Goal: Contribute content: Contribute content

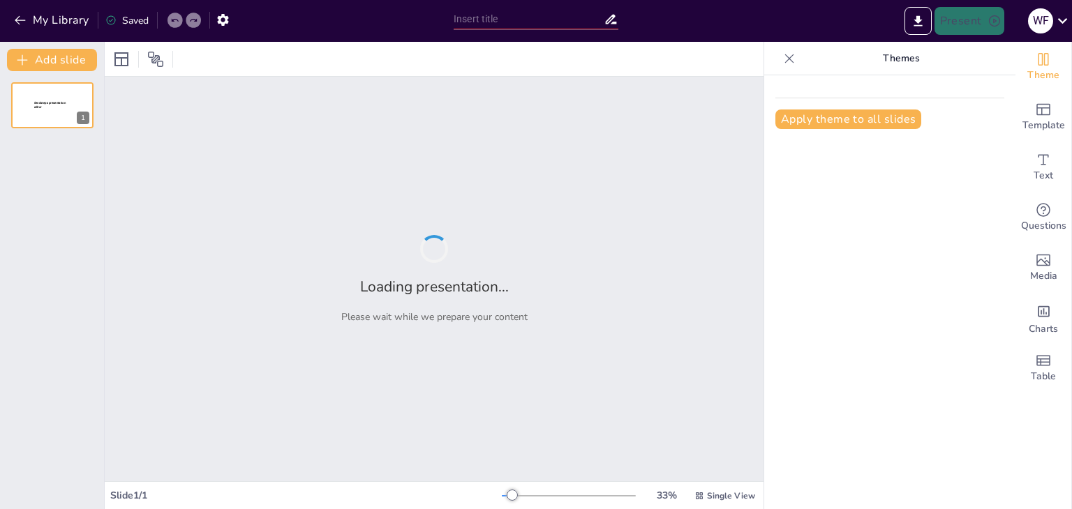
type input "Dasar-Dasar Teknologi Olahraga"
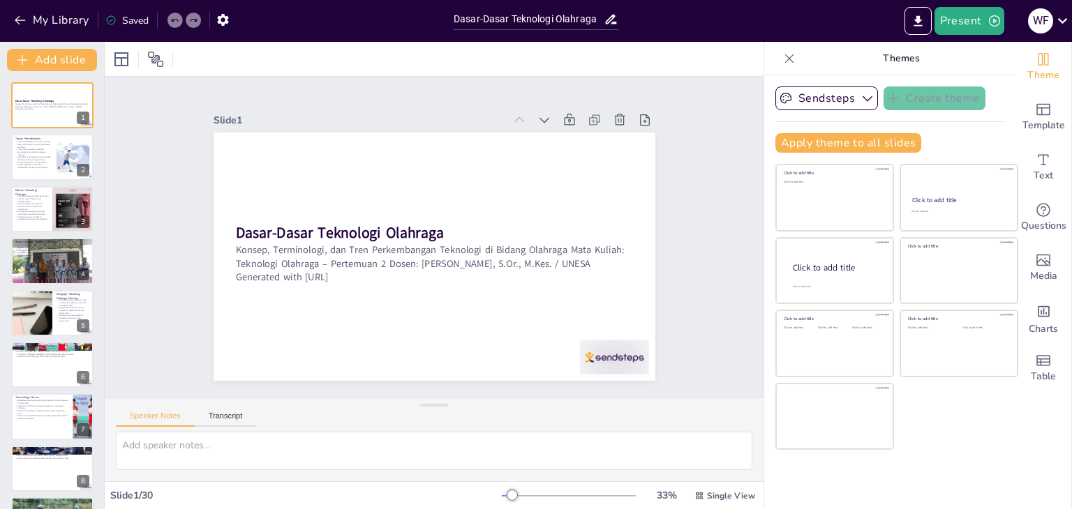
checkbox input "true"
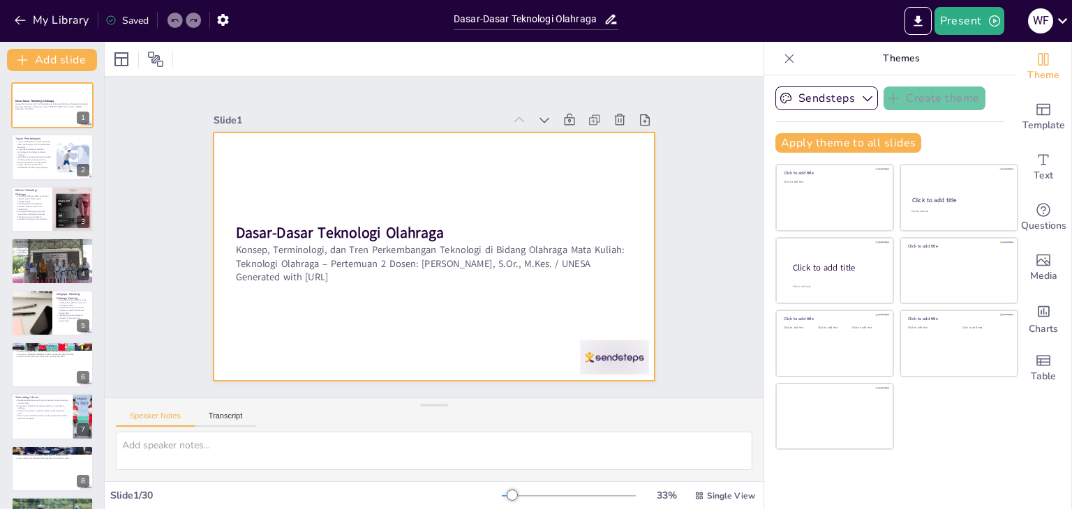
checkbox input "true"
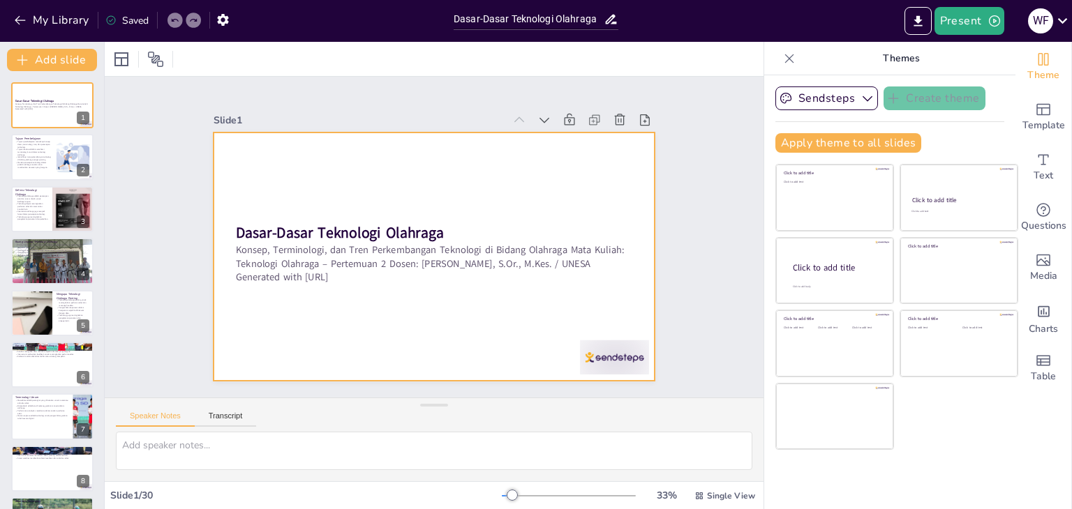
checkbox input "true"
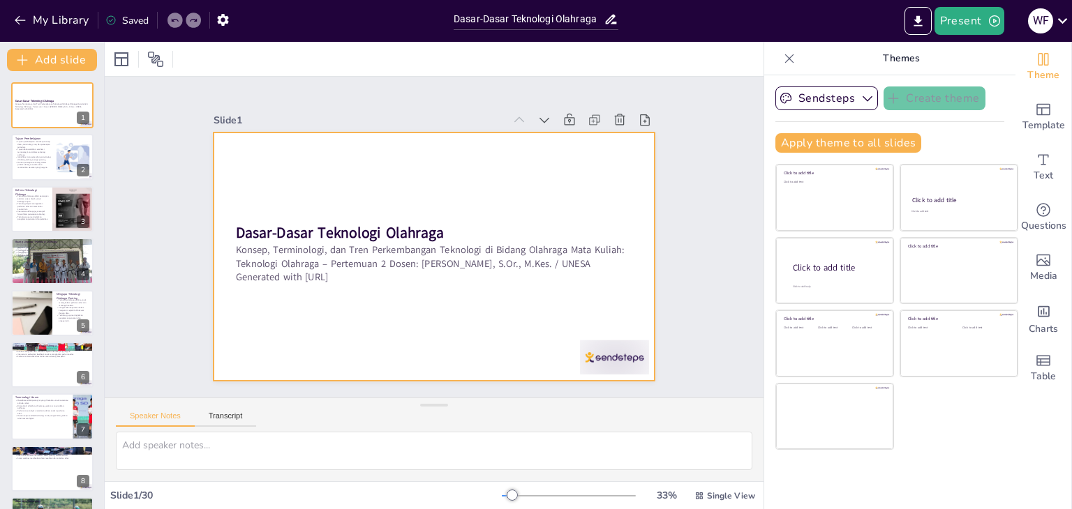
checkbox input "true"
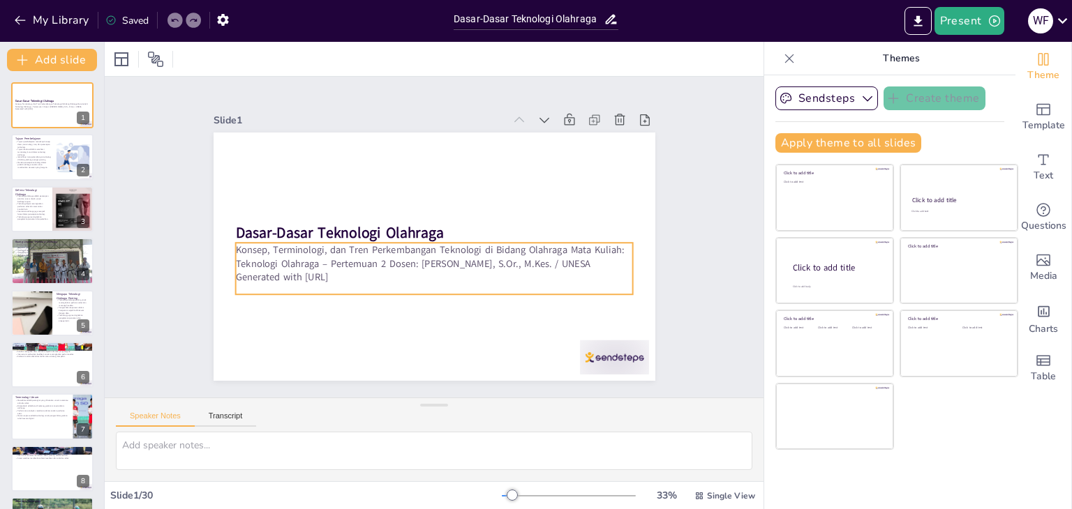
checkbox input "true"
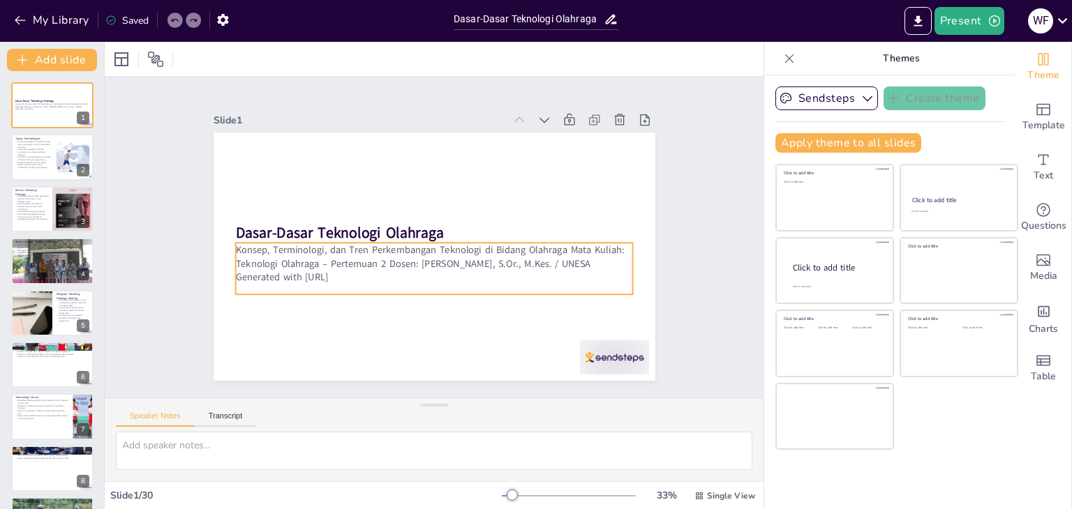
checkbox input "true"
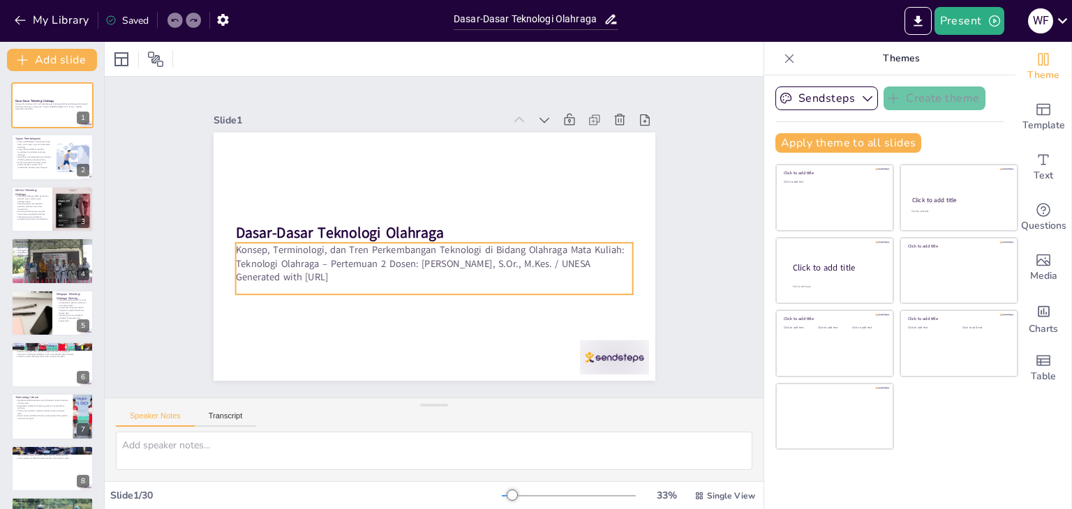
checkbox input "true"
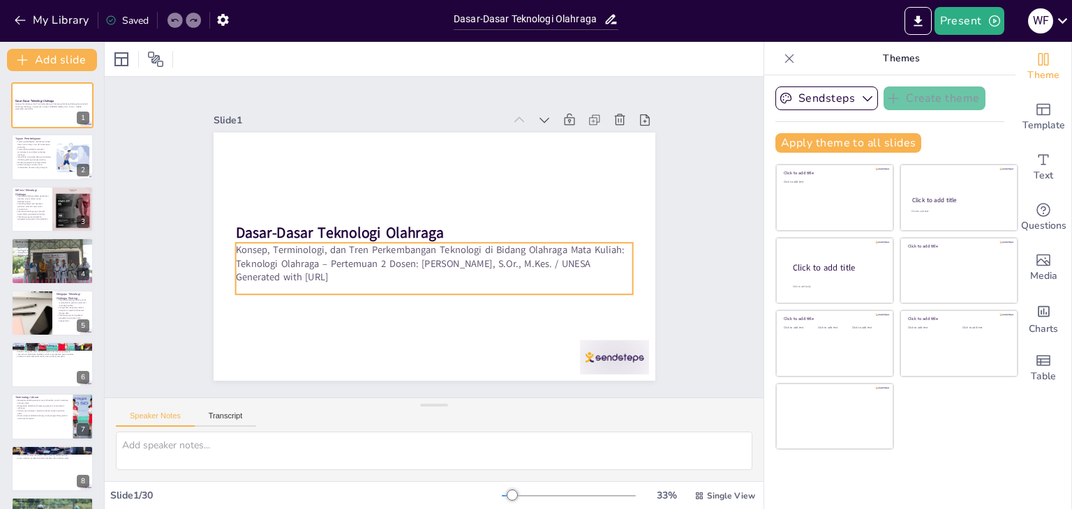
checkbox input "true"
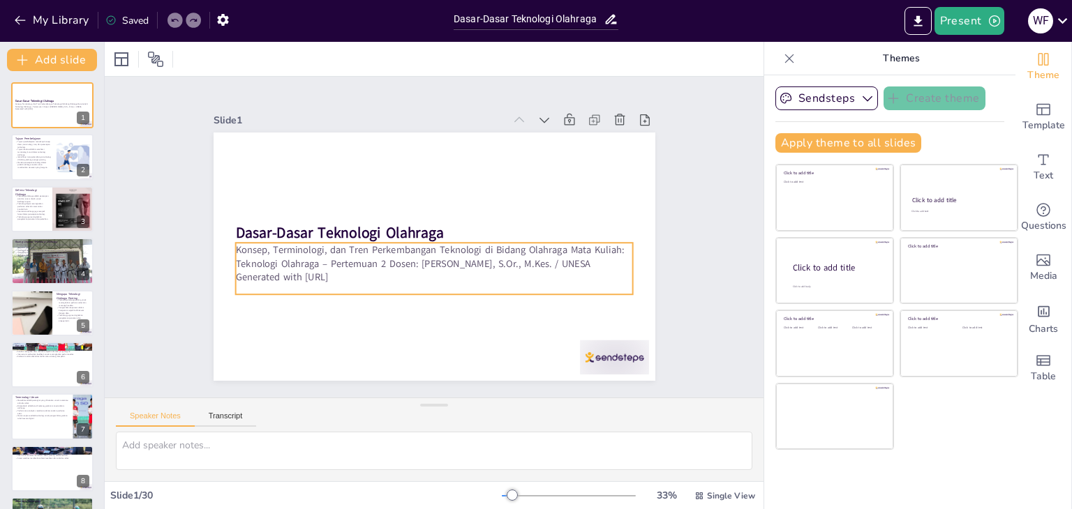
checkbox input "true"
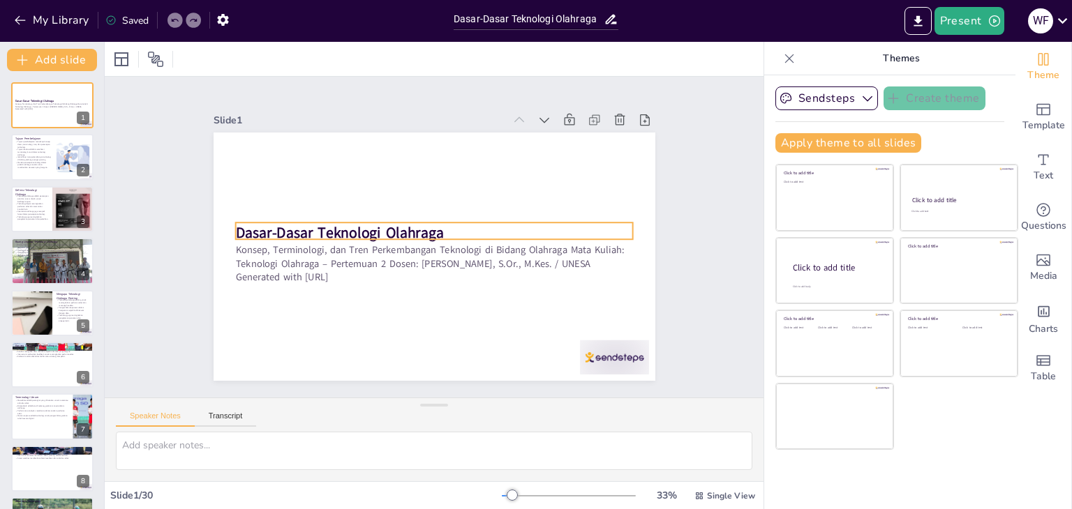
checkbox input "true"
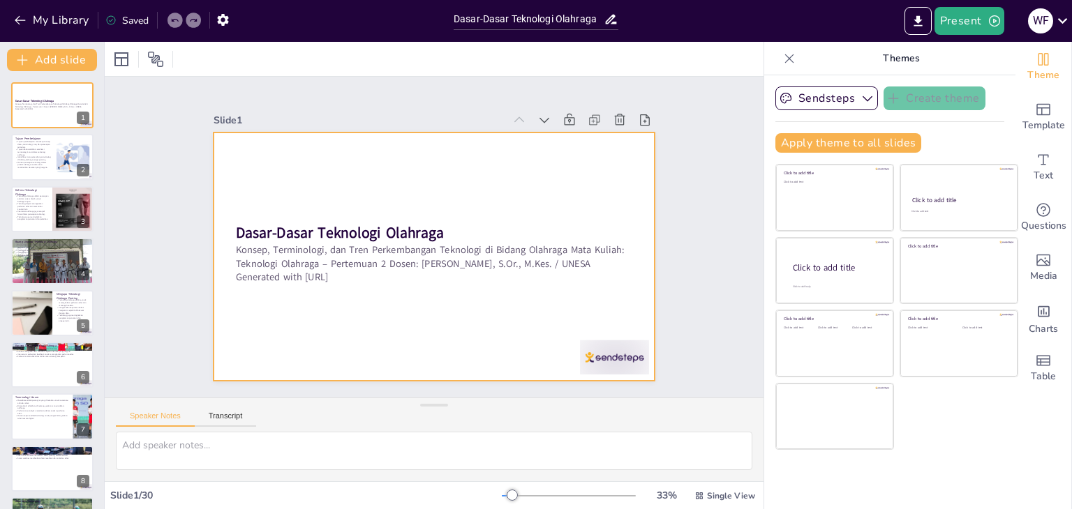
checkbox input "true"
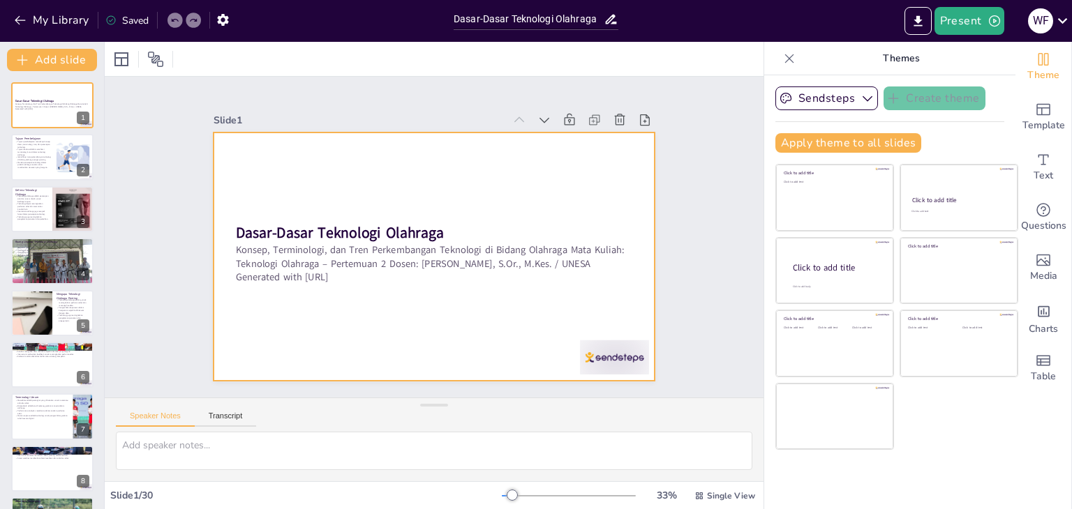
click at [421, 174] on div at bounding box center [435, 257] width 442 height 248
checkbox input "true"
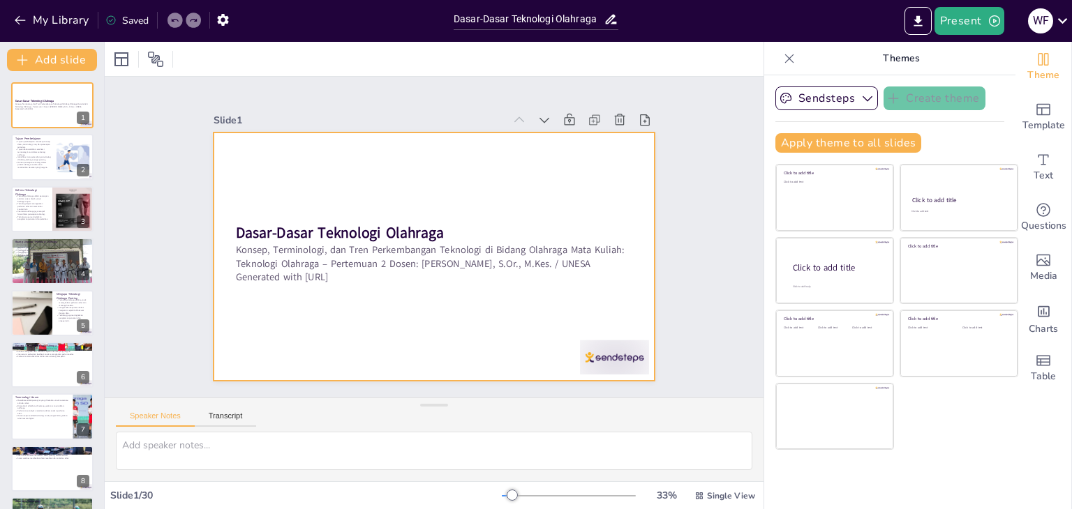
checkbox input "true"
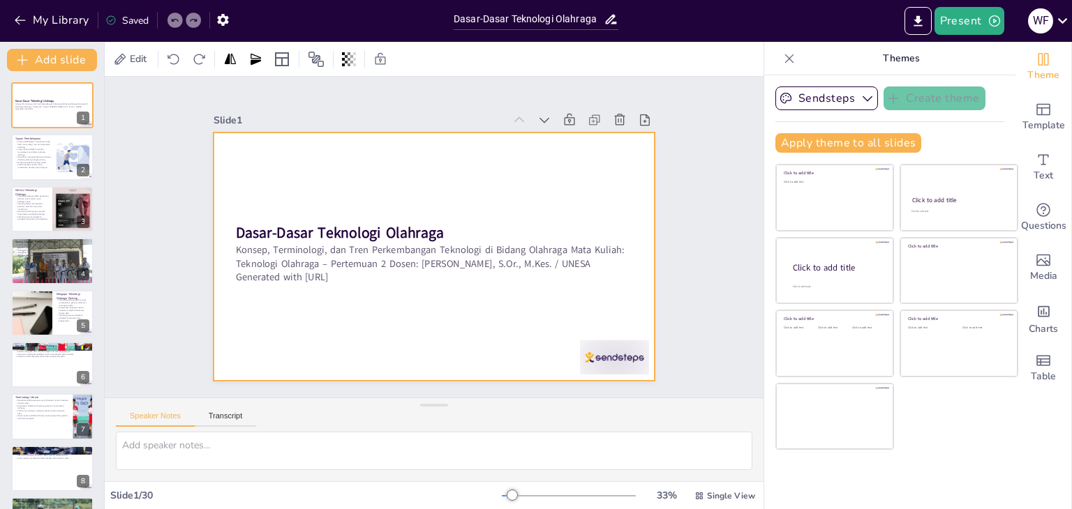
checkbox input "true"
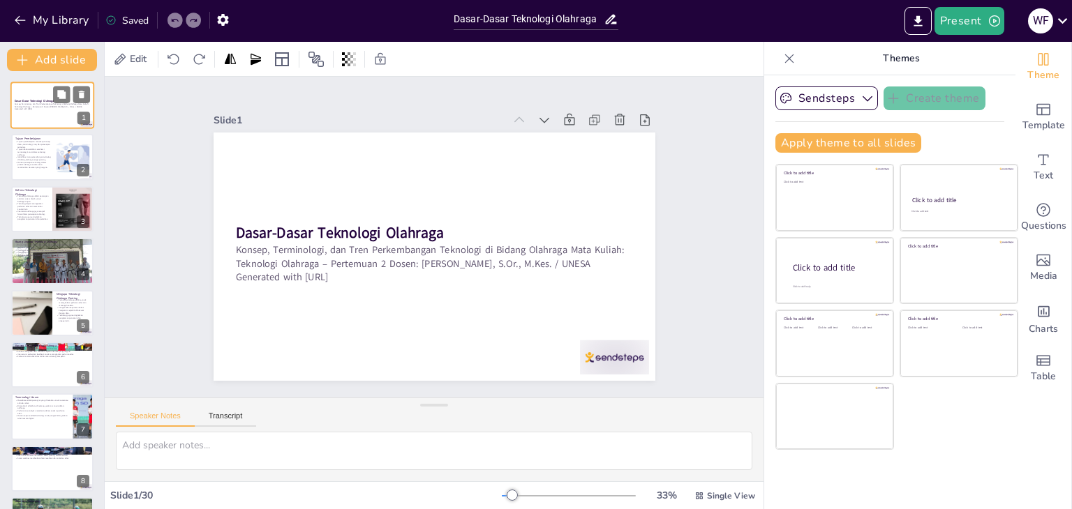
checkbox input "true"
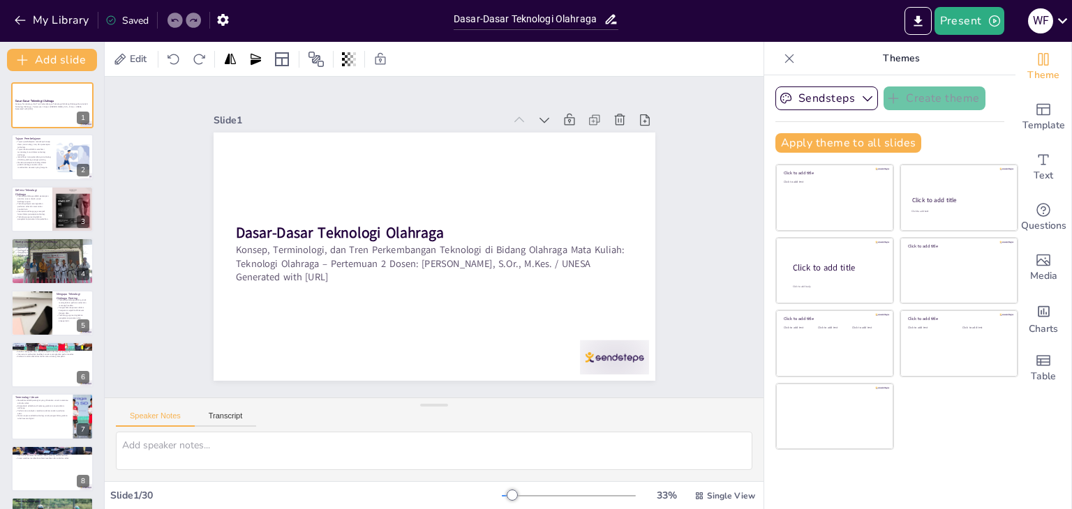
checkbox input "true"
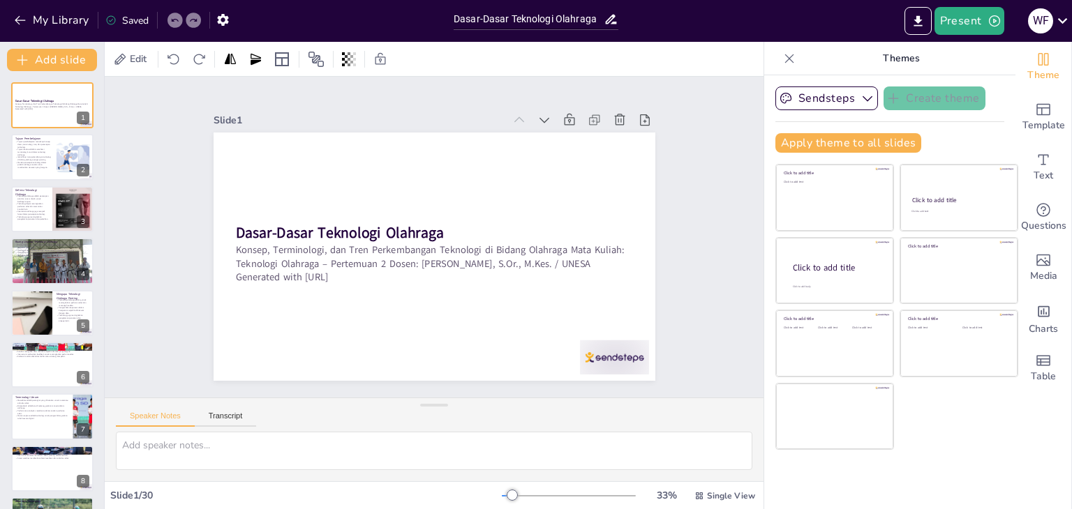
checkbox input "true"
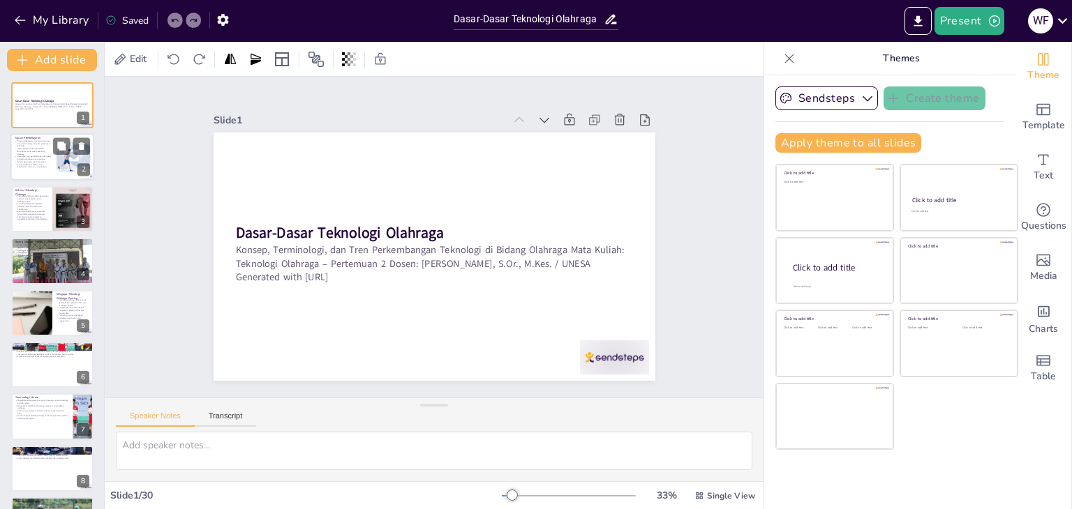
checkbox input "true"
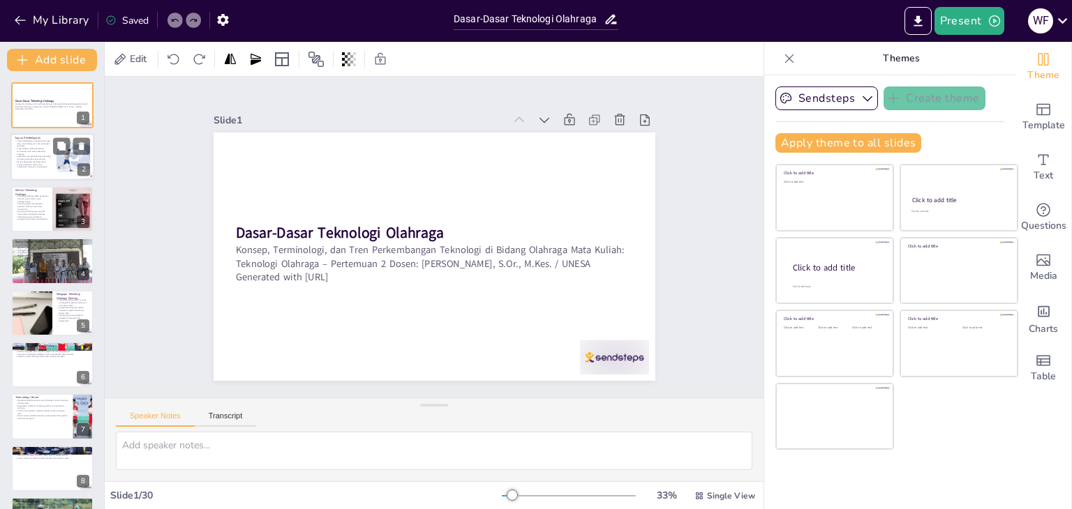
checkbox input "true"
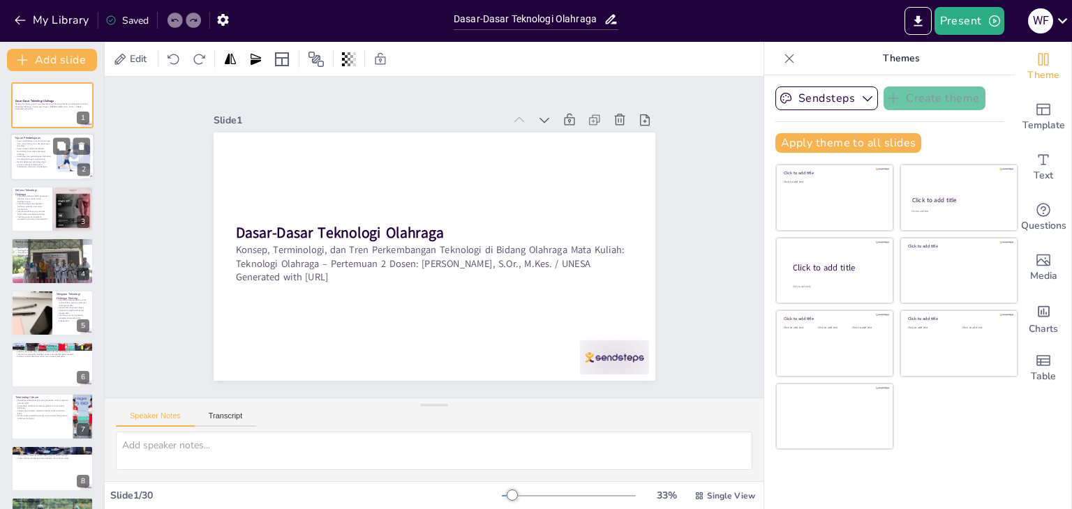
checkbox input "true"
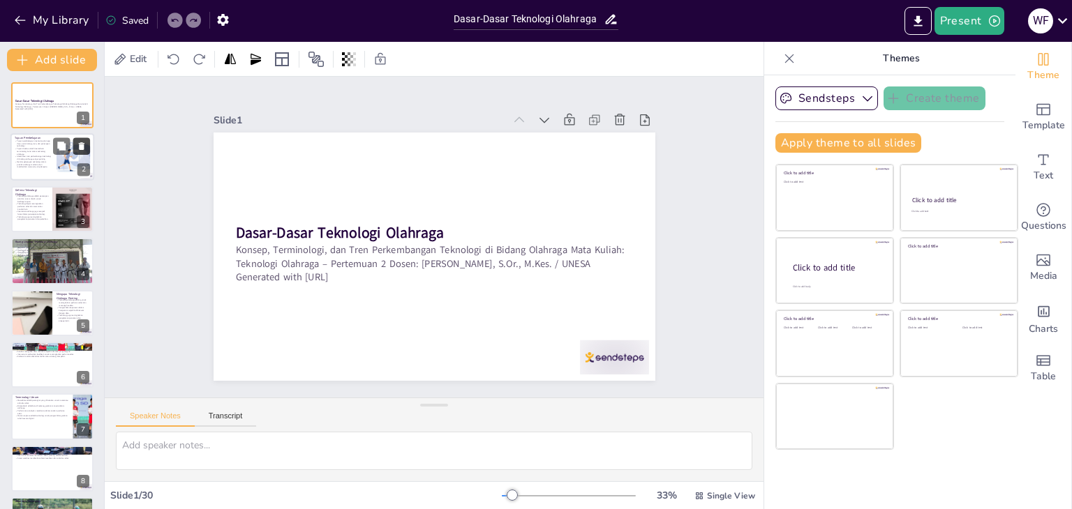
checkbox input "true"
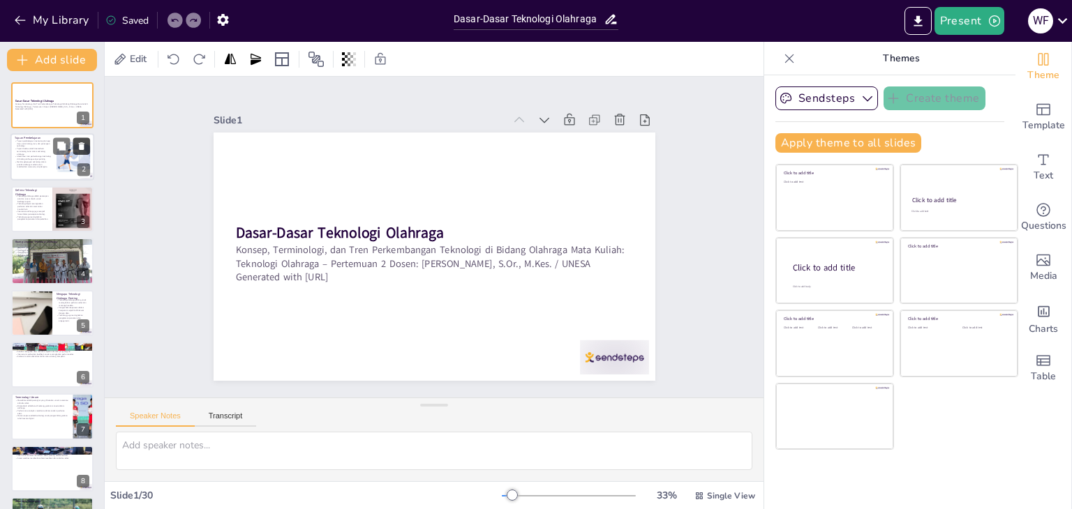
checkbox input "true"
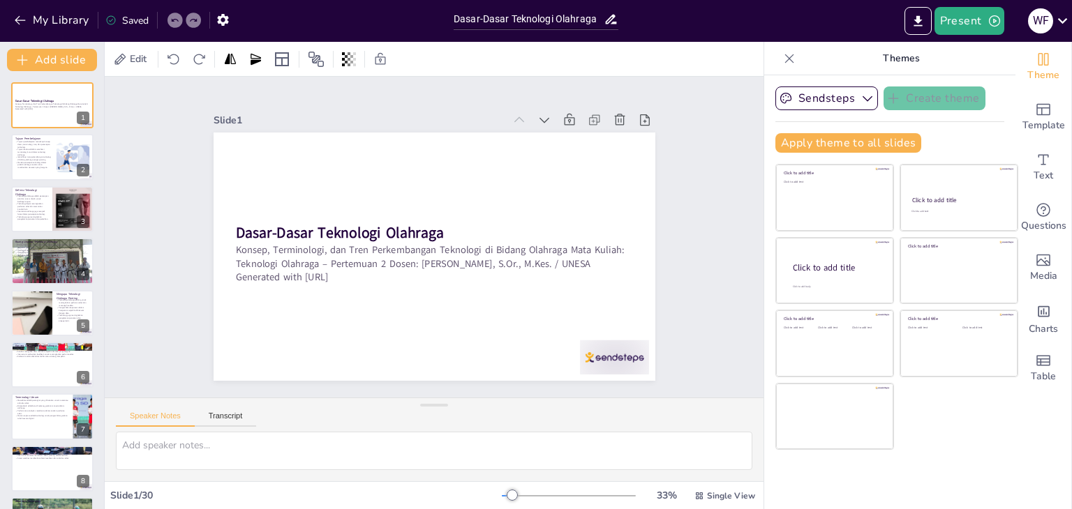
checkbox input "true"
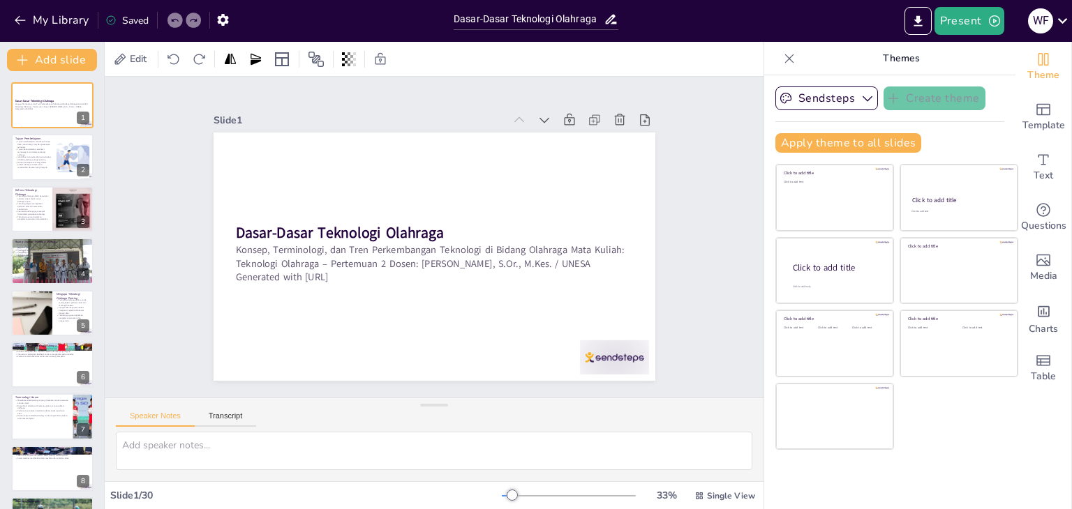
checkbox input "true"
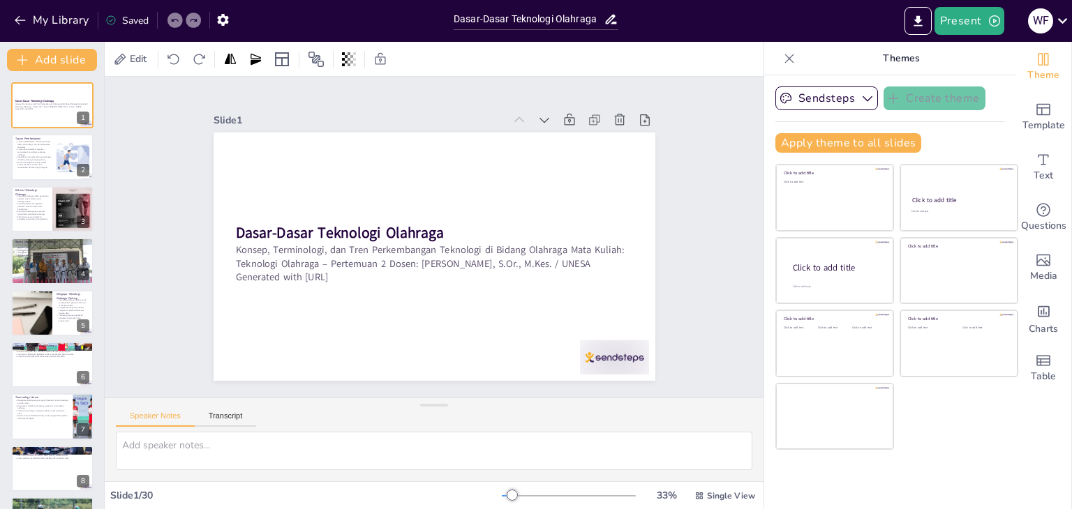
checkbox input "true"
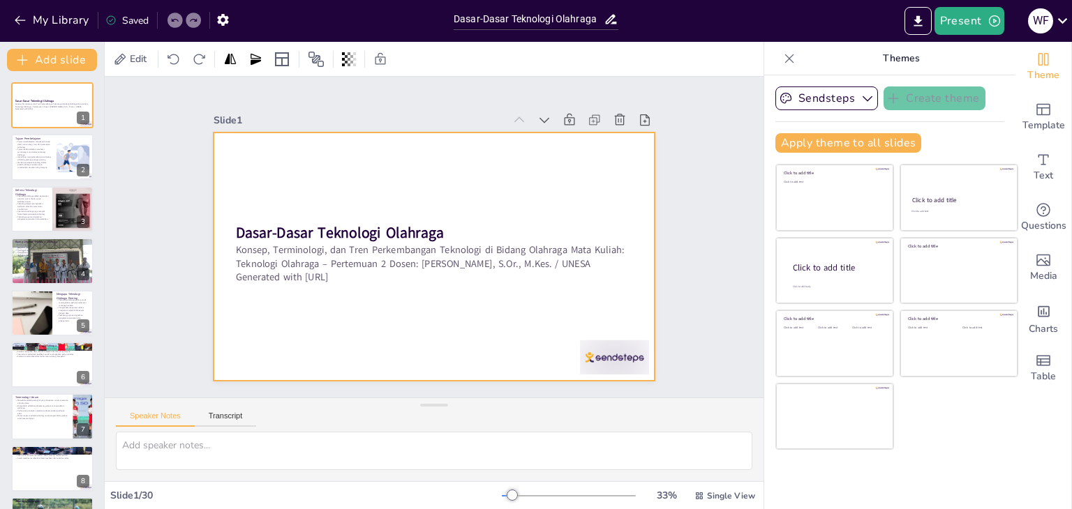
checkbox input "true"
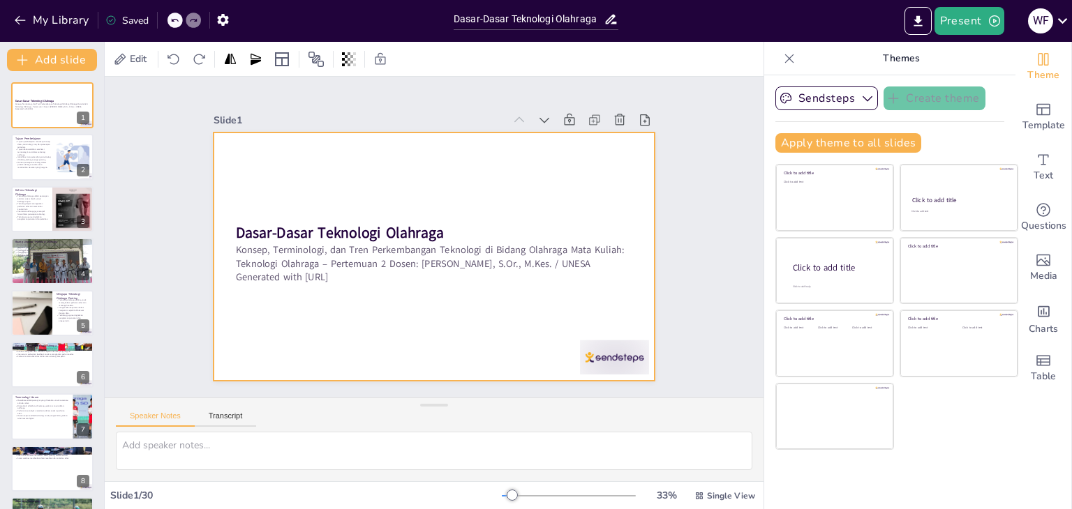
checkbox input "true"
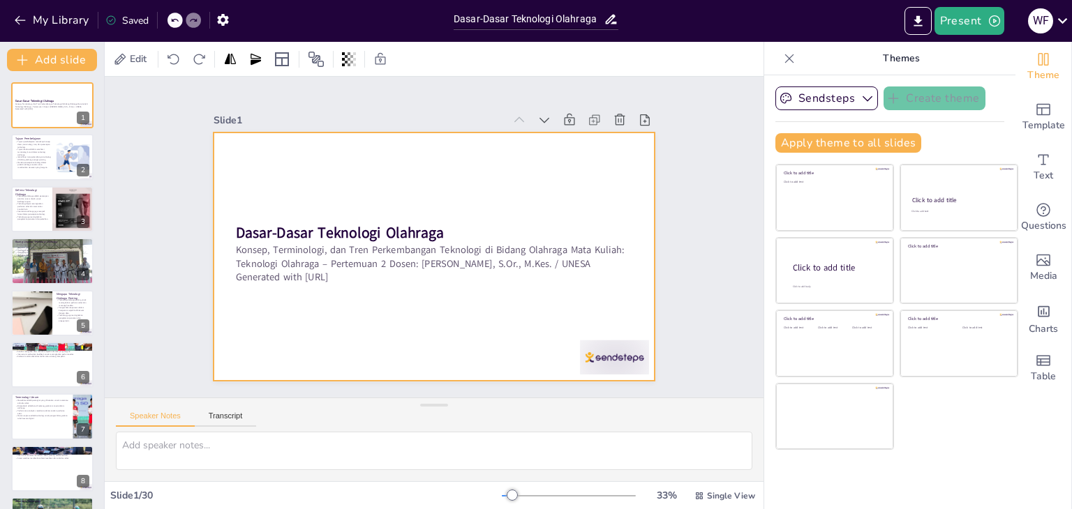
checkbox input "true"
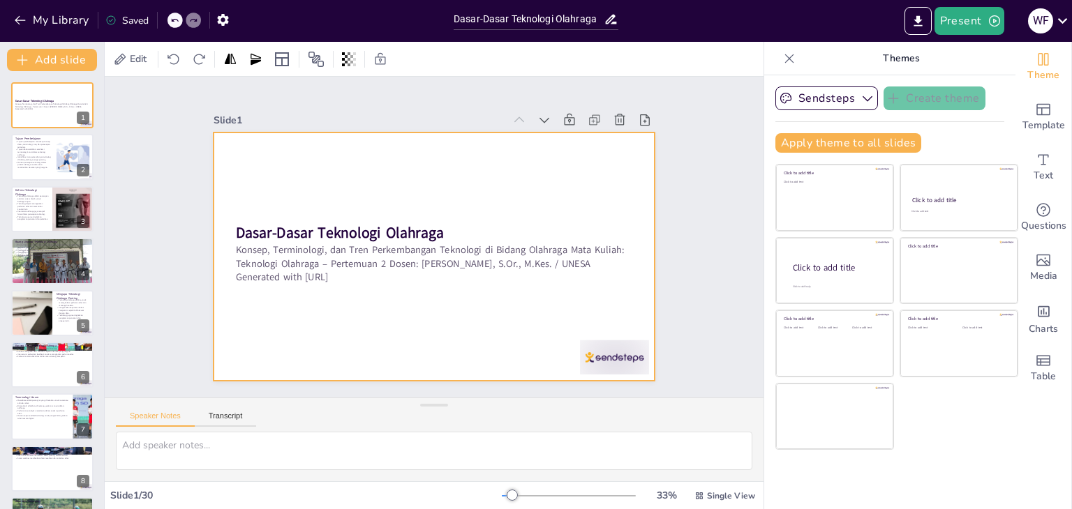
checkbox input "true"
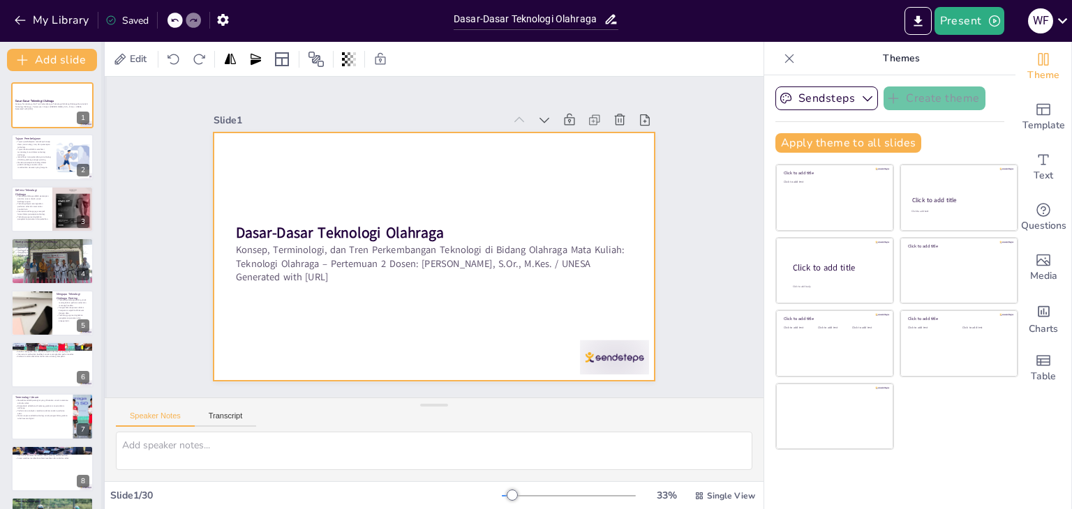
checkbox input "true"
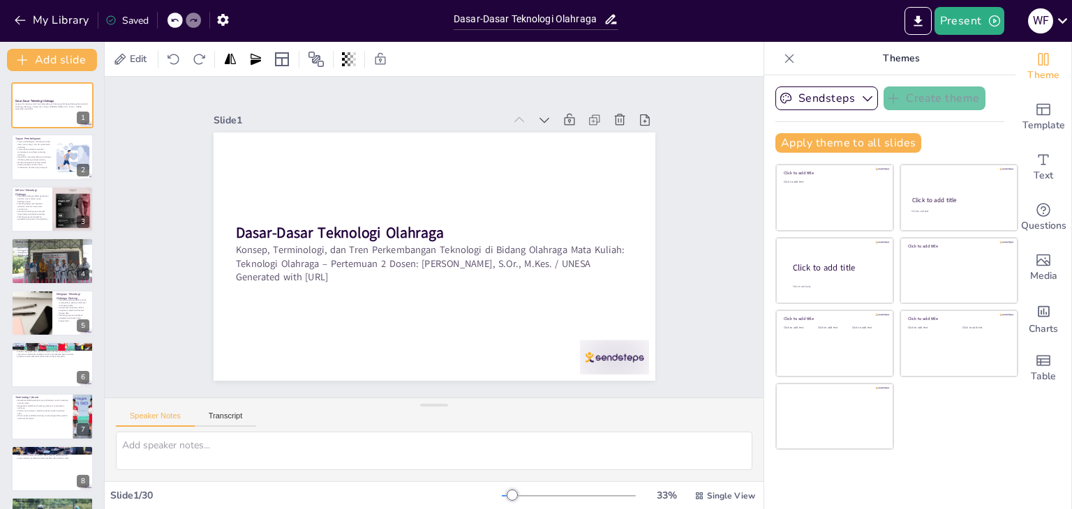
checkbox input "true"
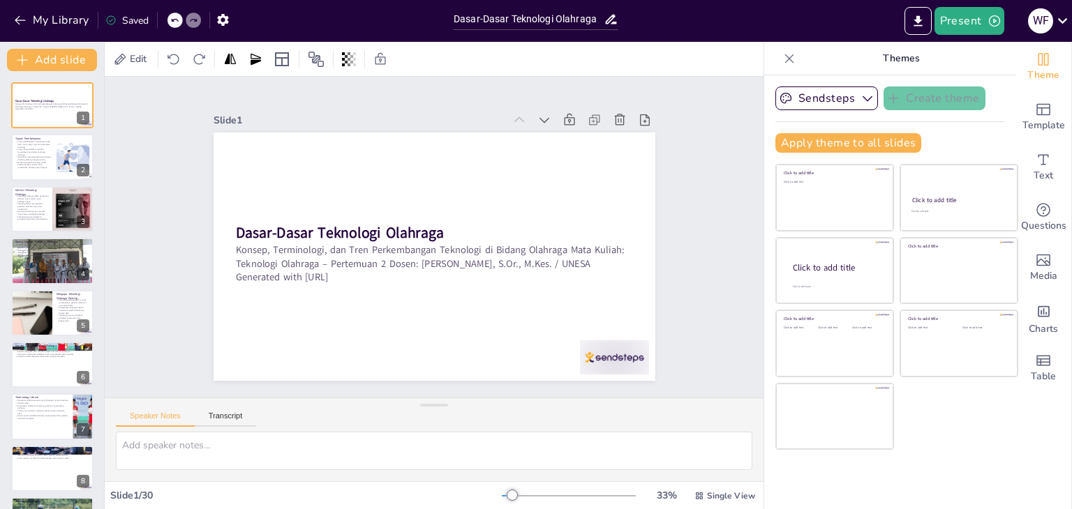
checkbox input "true"
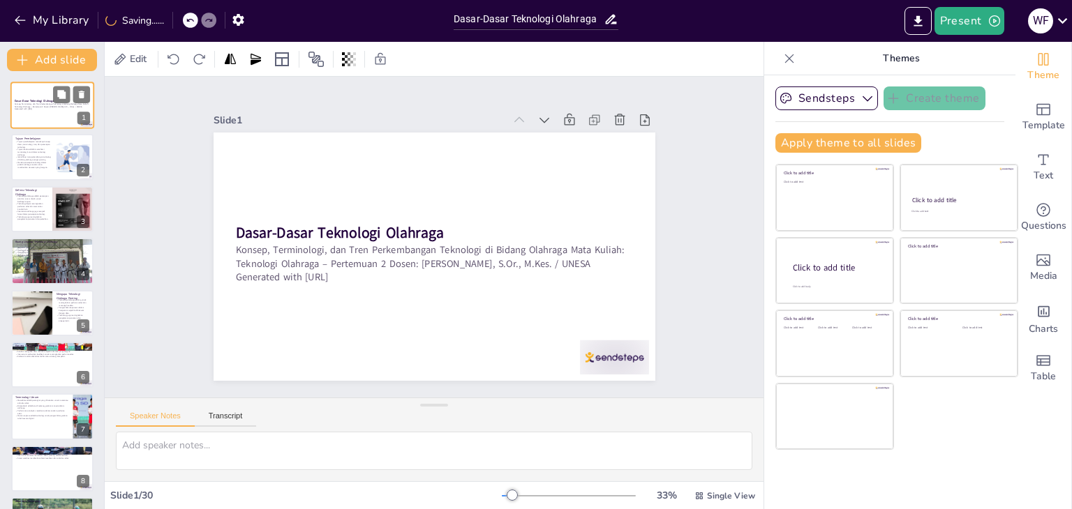
checkbox input "true"
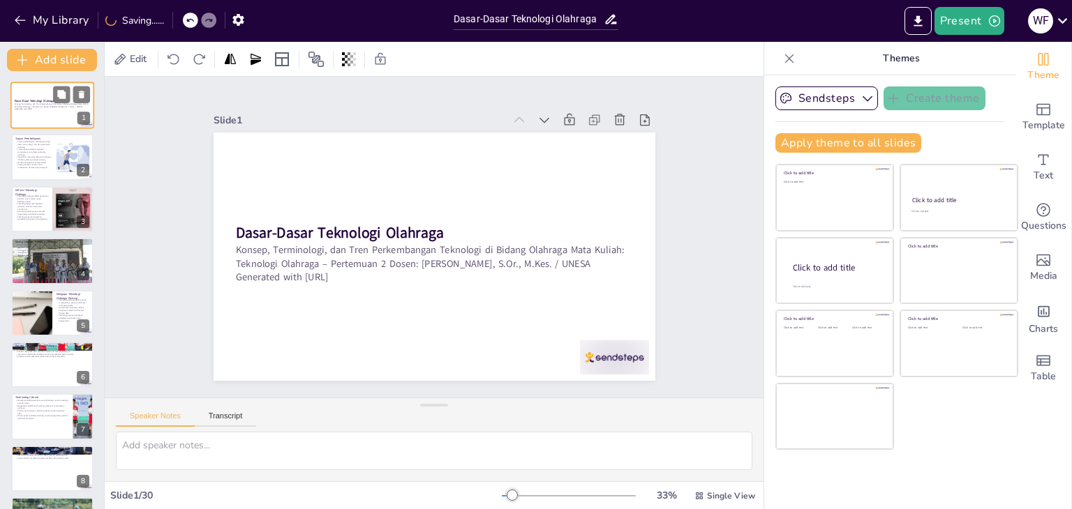
checkbox input "true"
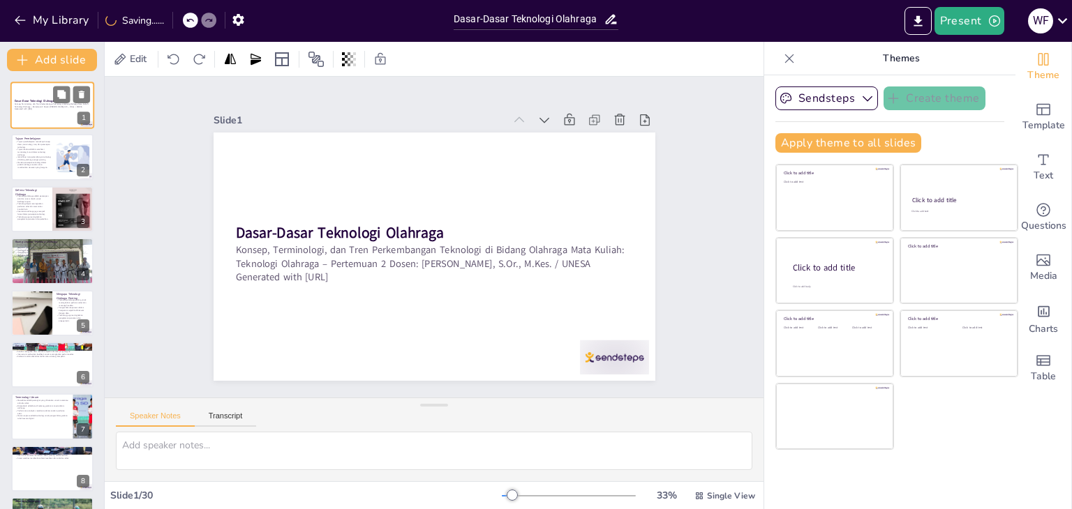
checkbox input "true"
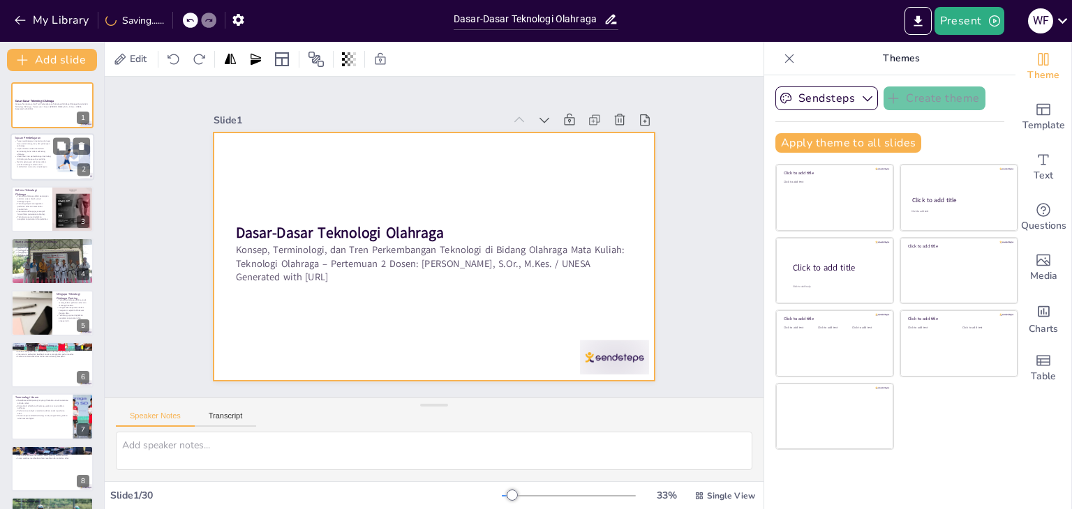
checkbox input "true"
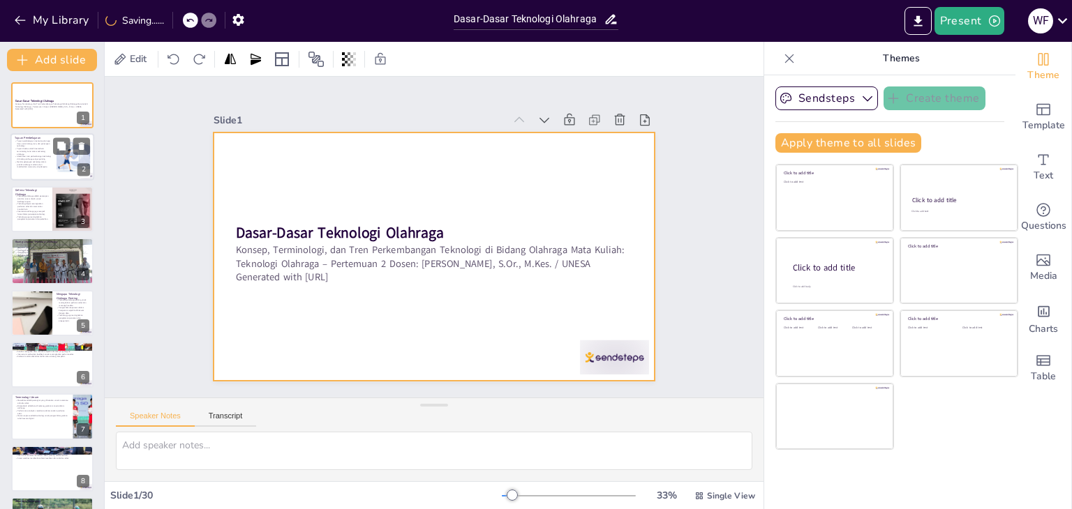
checkbox input "true"
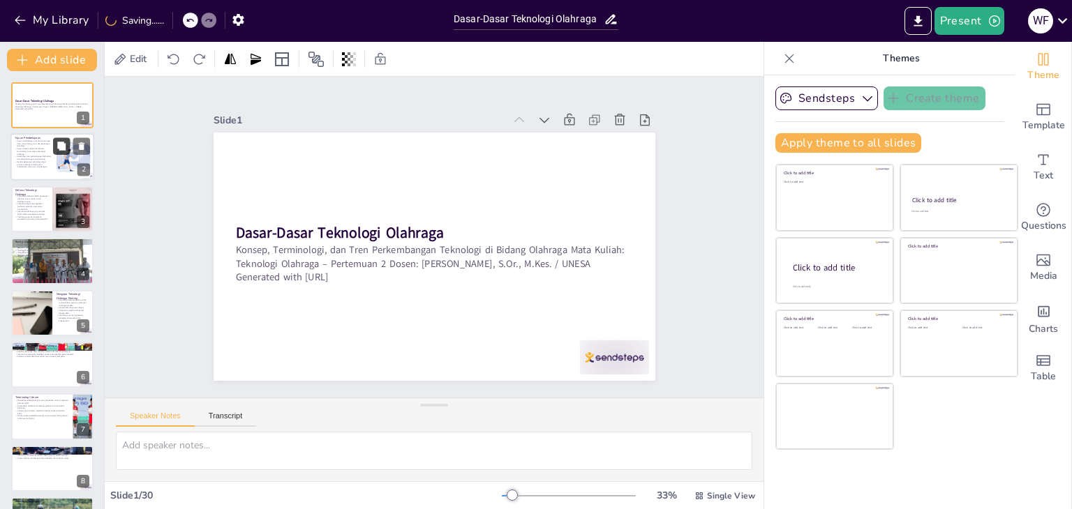
click at [68, 154] on div "Tujuan Pembelajaran Tujuan pembelajaran mencakup konsep dasar, terminologi, tre…" at bounding box center [52, 157] width 84 height 47
checkbox input "true"
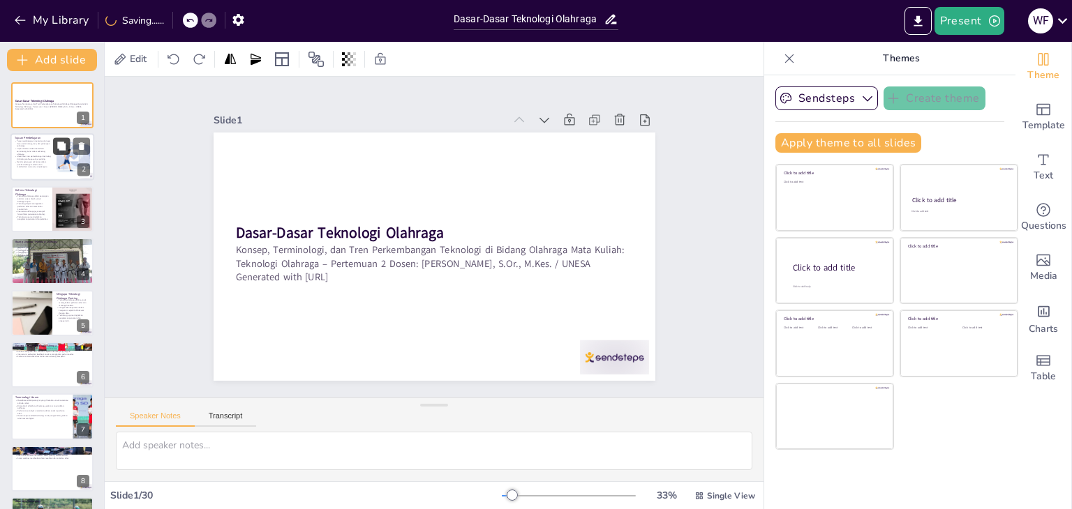
checkbox input "true"
type textarea "Tujuan pembelajaran ini penting untuk mempersiapkan peserta memahami konteks te…"
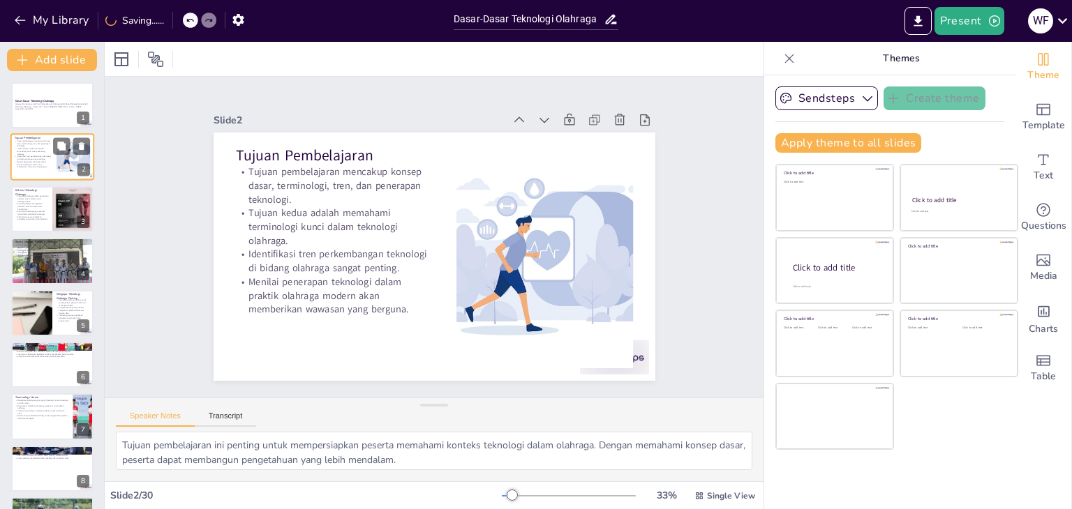
checkbox input "true"
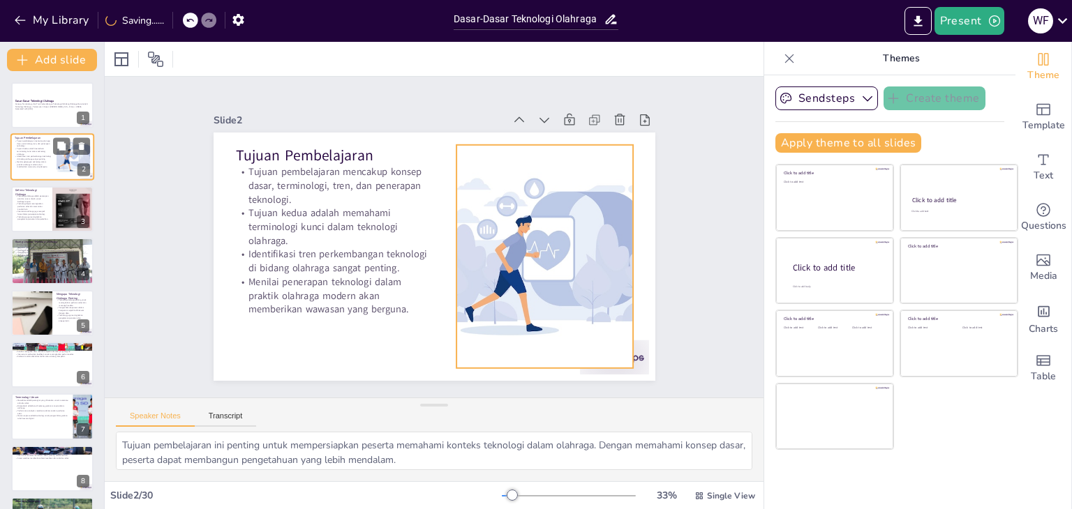
checkbox input "true"
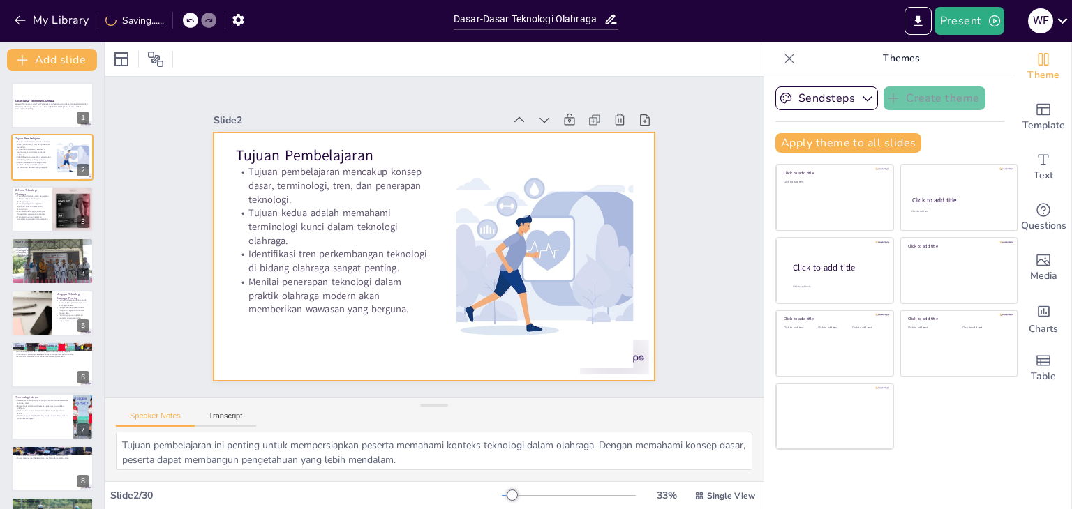
checkbox input "true"
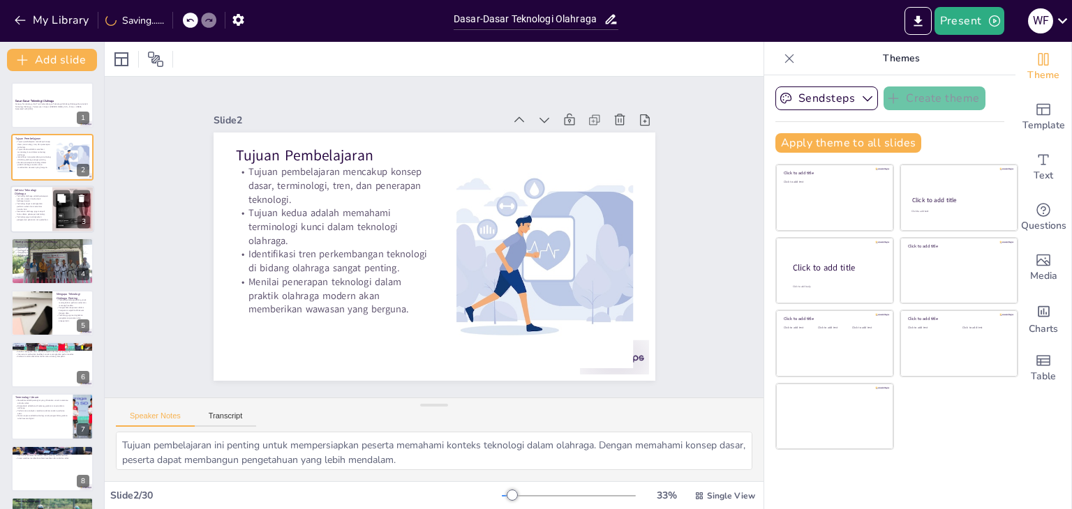
click at [31, 203] on p "Teknologi dapat meningkatkan performa atlet dan memonitor kondisi fisik." at bounding box center [31, 206] width 33 height 8
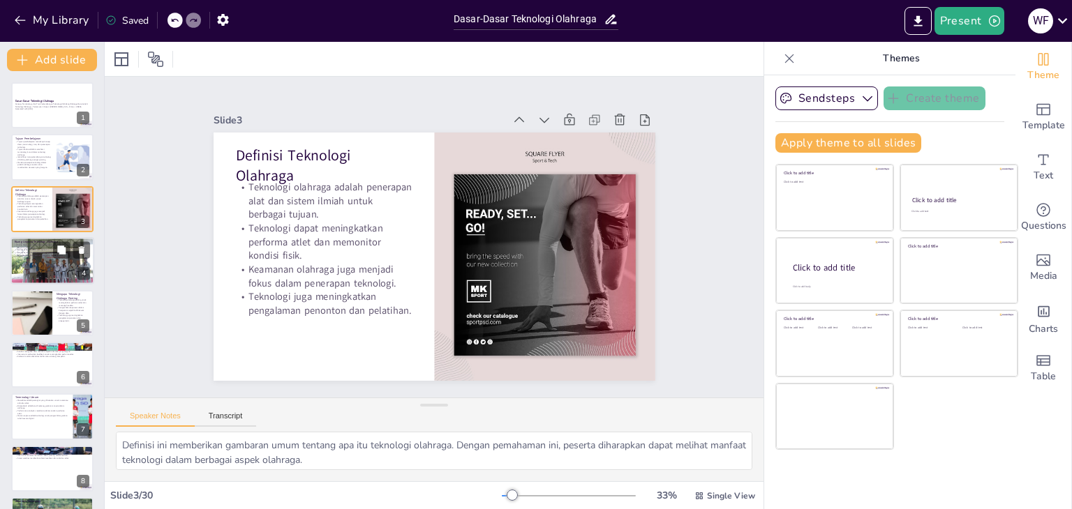
click at [49, 250] on div "Ruang lingkup teknologi olahraga mencakup perangkat keras, perangkat lunak, wea…" at bounding box center [52, 250] width 75 height 13
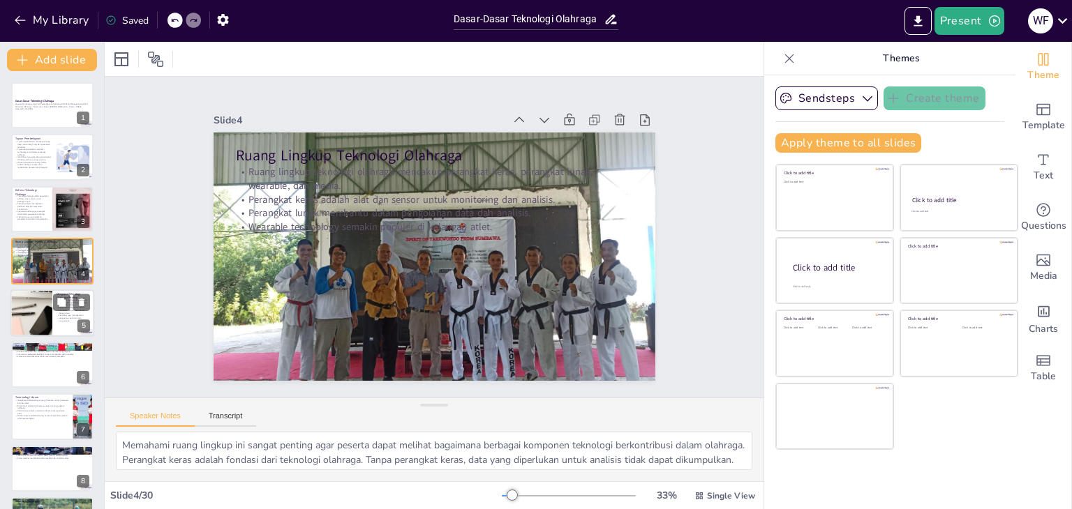
click at [33, 310] on div at bounding box center [30, 313] width 101 height 47
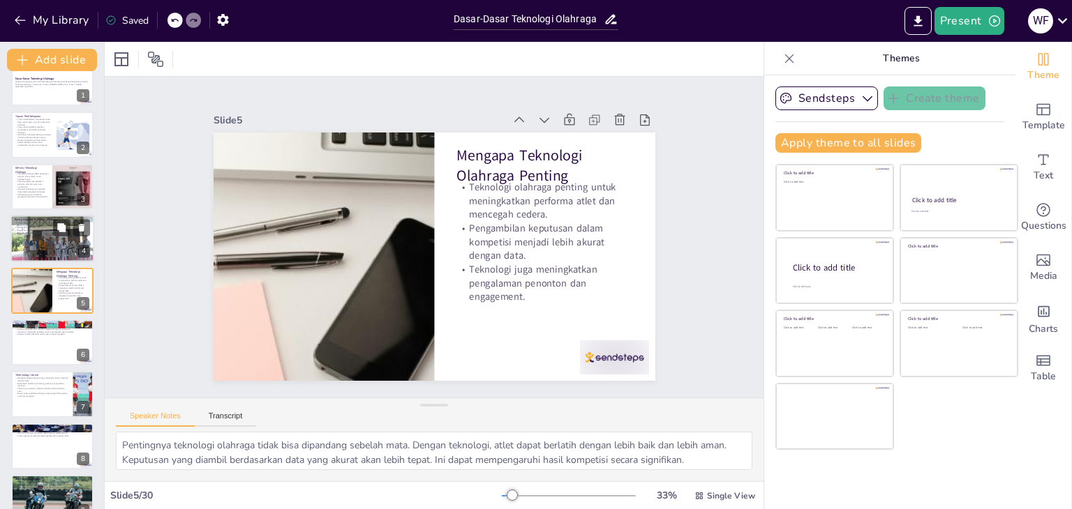
click at [39, 237] on div at bounding box center [52, 238] width 84 height 63
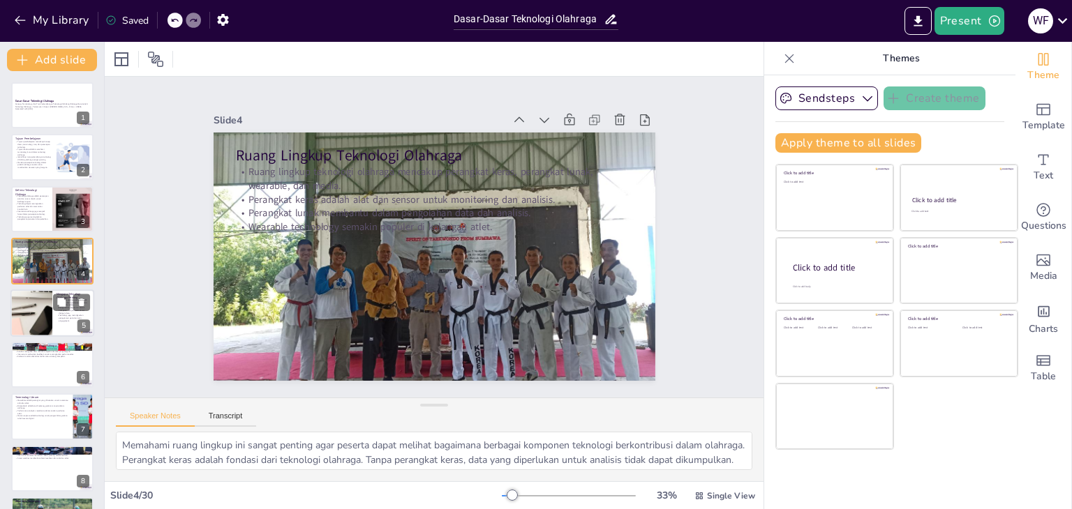
click at [35, 291] on div at bounding box center [30, 313] width 101 height 47
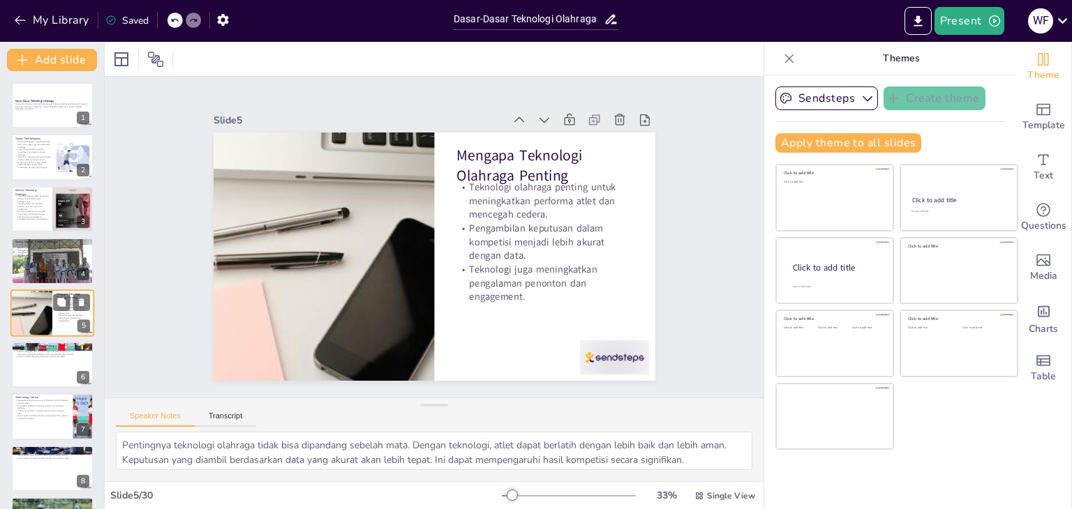
scroll to position [22, 0]
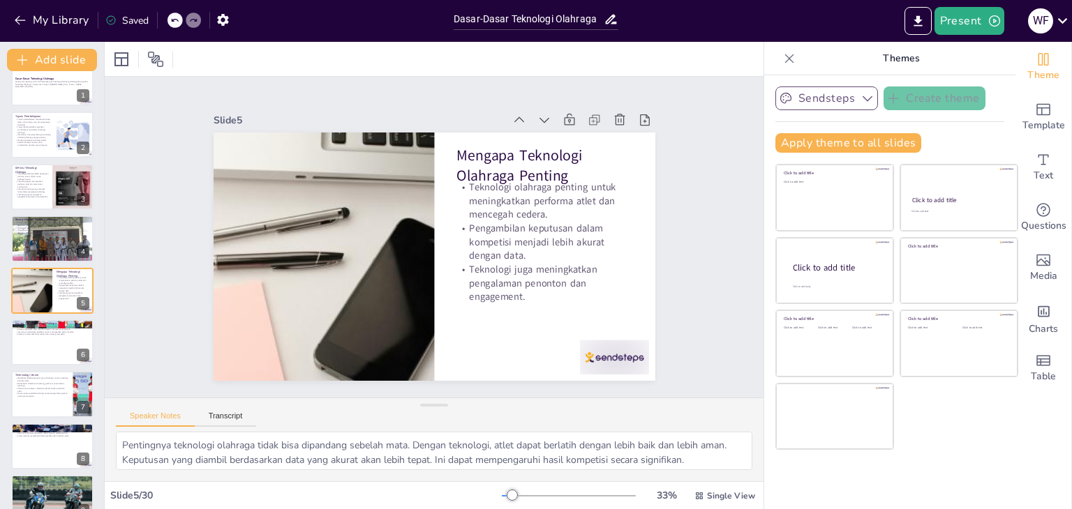
click at [809, 92] on button "Sendsteps" at bounding box center [826, 99] width 103 height 24
click at [793, 147] on div "Sendsteps" at bounding box center [838, 146] width 126 height 28
click at [825, 96] on button "Sendsteps" at bounding box center [826, 99] width 103 height 24
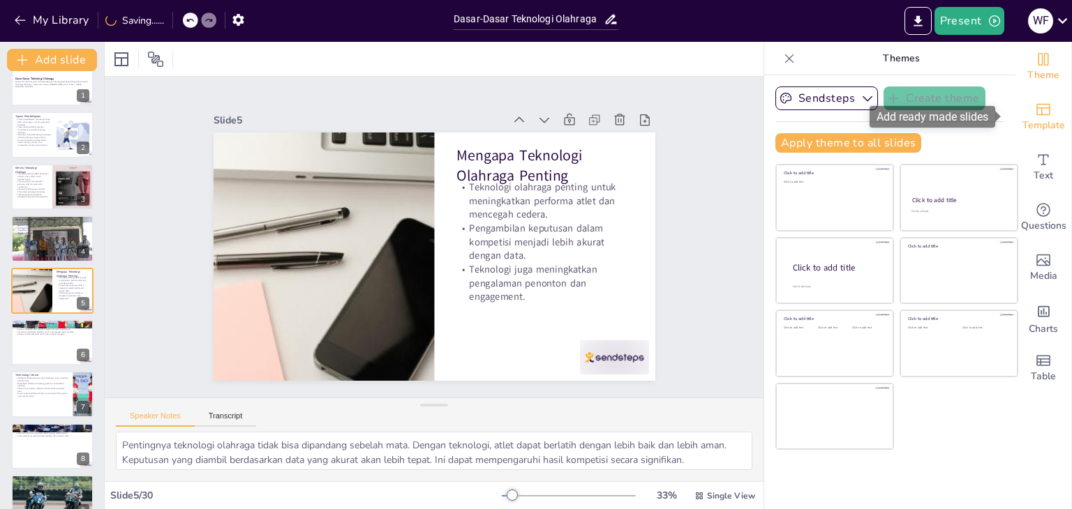
click at [1038, 118] on span "Template" at bounding box center [1043, 125] width 43 height 15
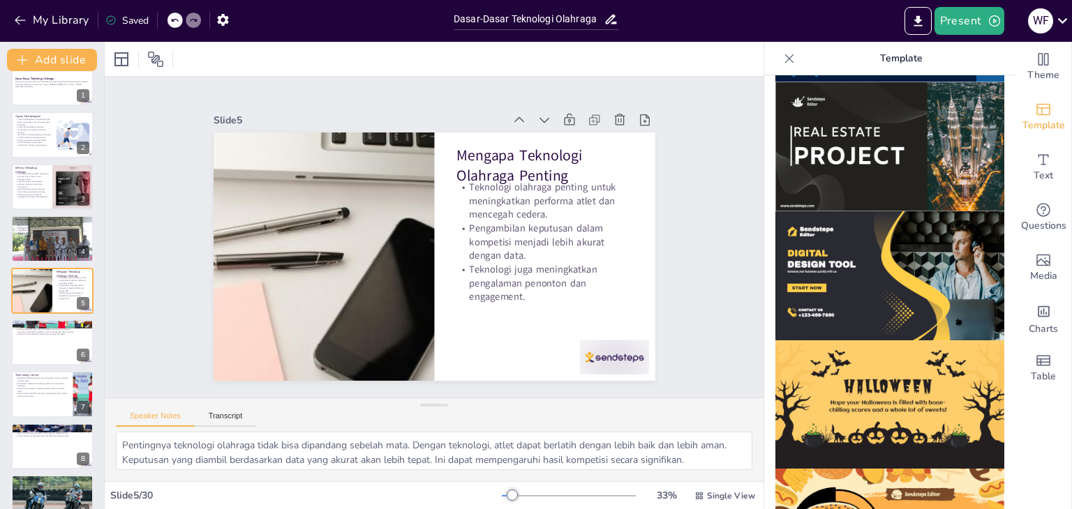
scroll to position [1336, 0]
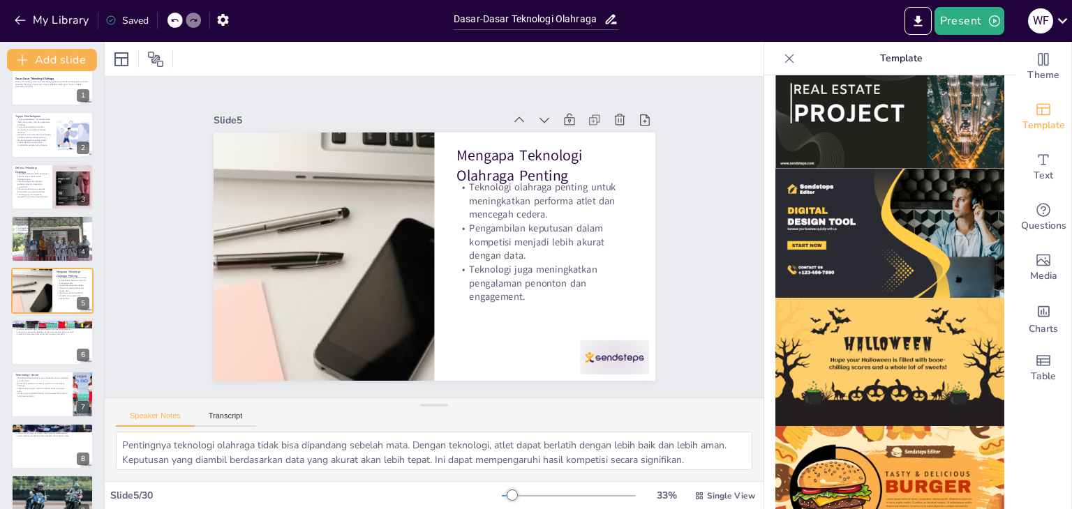
click at [874, 209] on img at bounding box center [889, 233] width 229 height 129
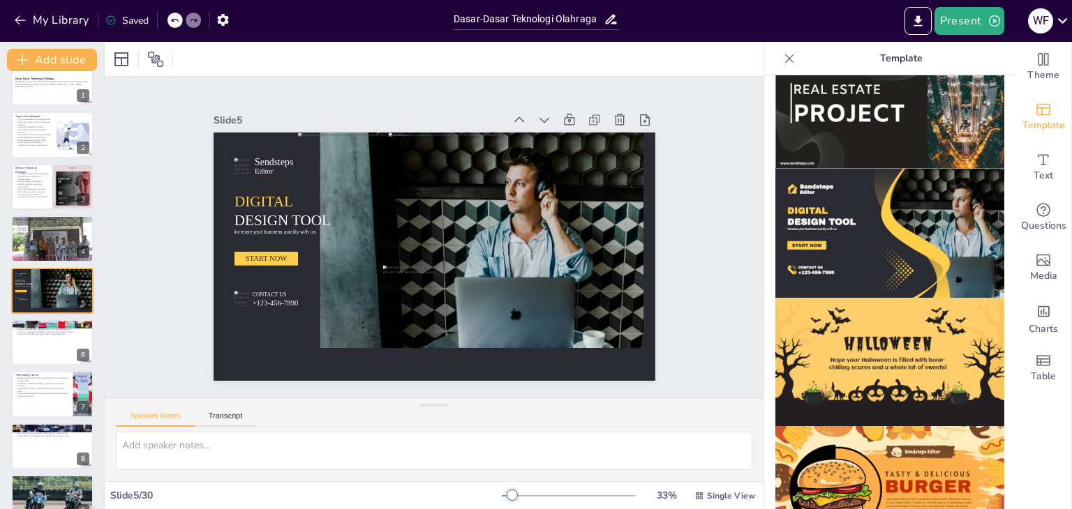
click at [782, 54] on icon at bounding box center [789, 59] width 14 height 14
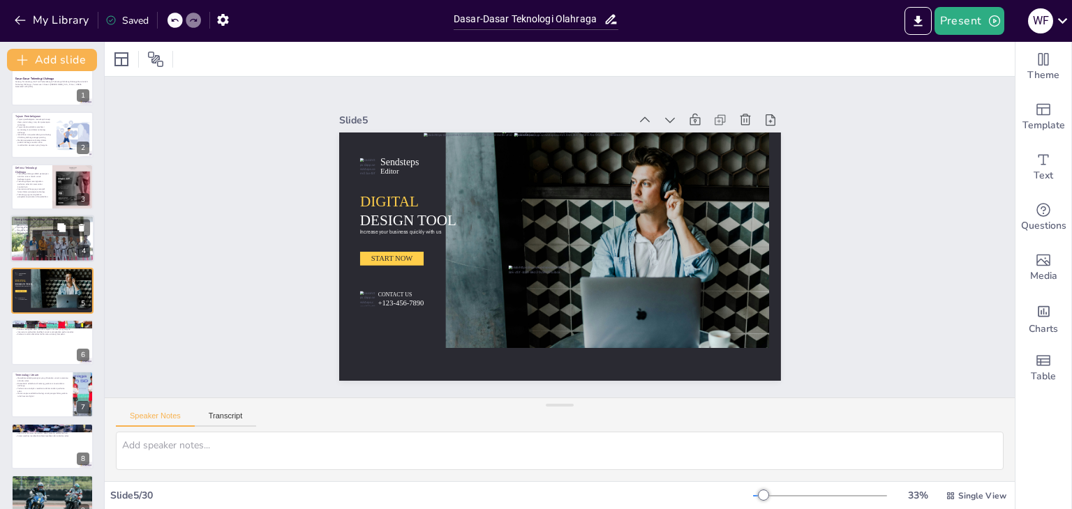
click at [31, 227] on p "Perangkat keras adalah alat dan sensor untuk monitoring dan analisis." at bounding box center [52, 228] width 75 height 3
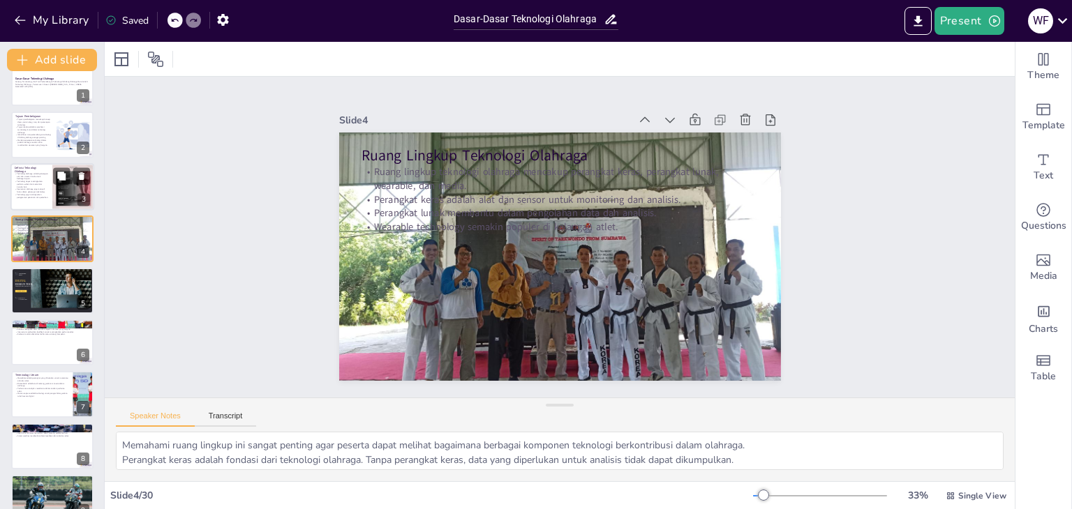
scroll to position [0, 0]
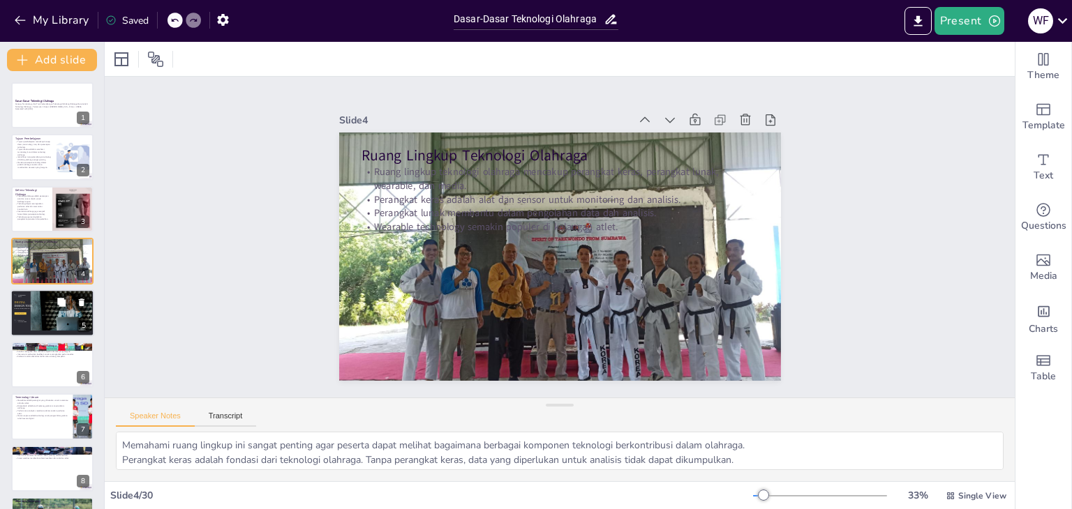
click at [36, 304] on p "DESIGN TOOL" at bounding box center [25, 306] width 22 height 4
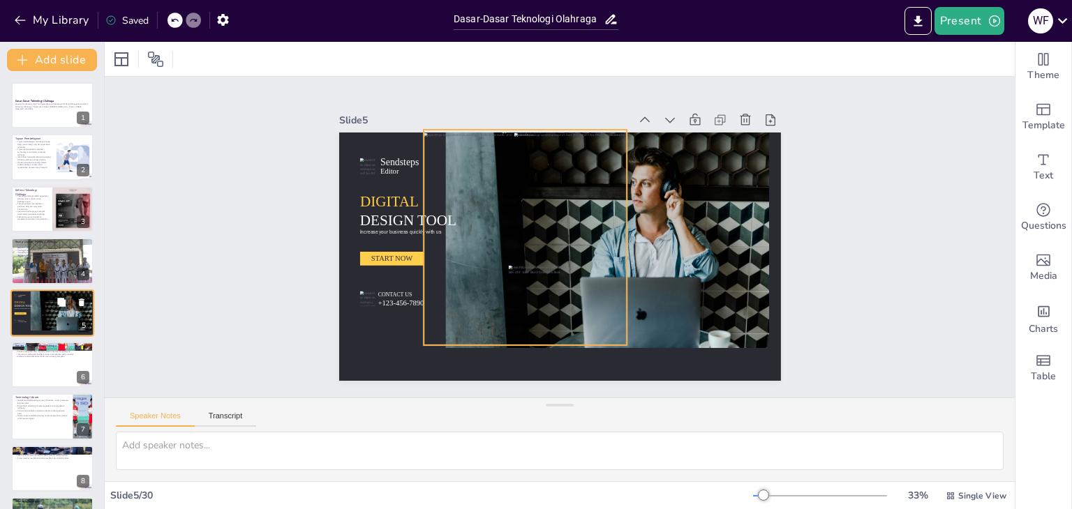
scroll to position [22, 0]
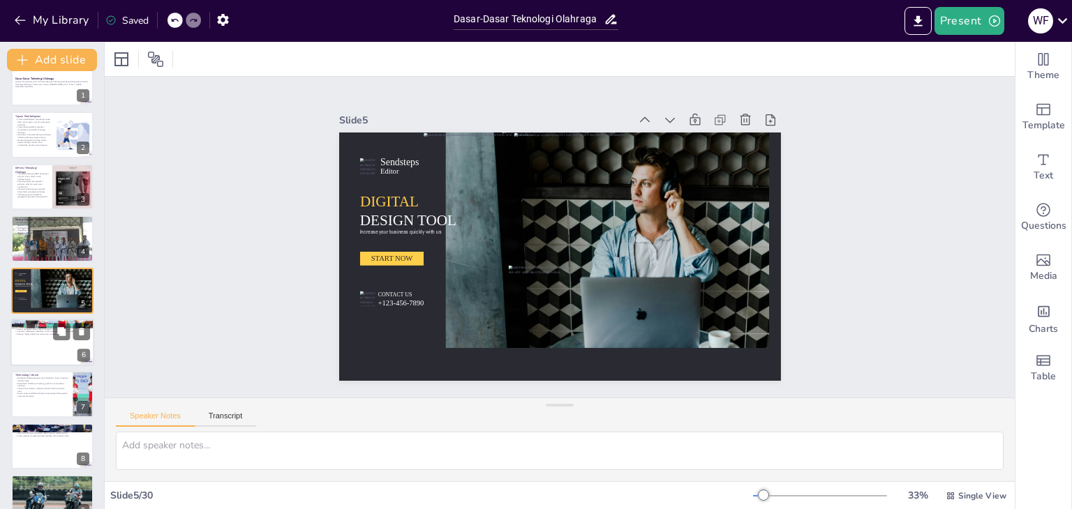
click at [46, 350] on div at bounding box center [52, 342] width 84 height 47
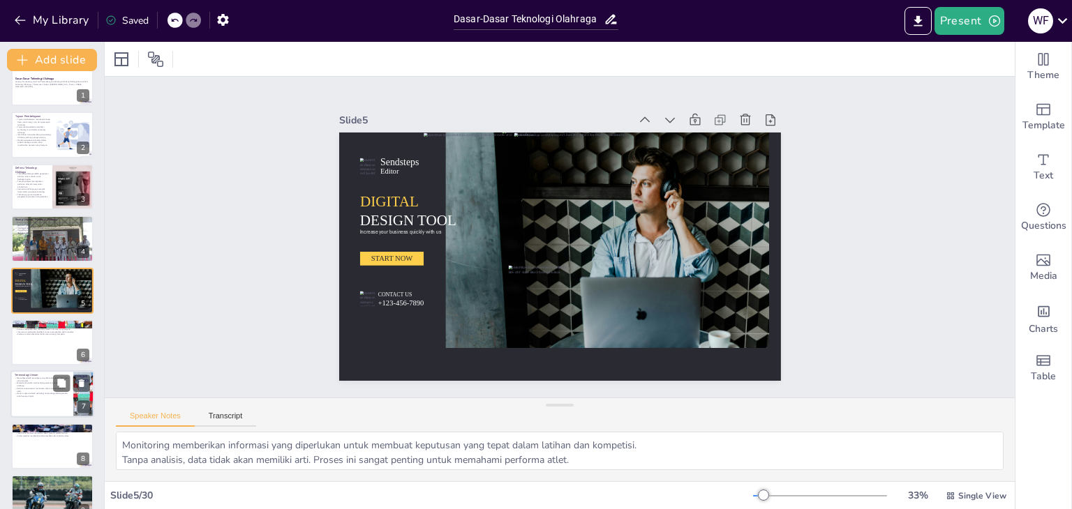
scroll to position [75, 0]
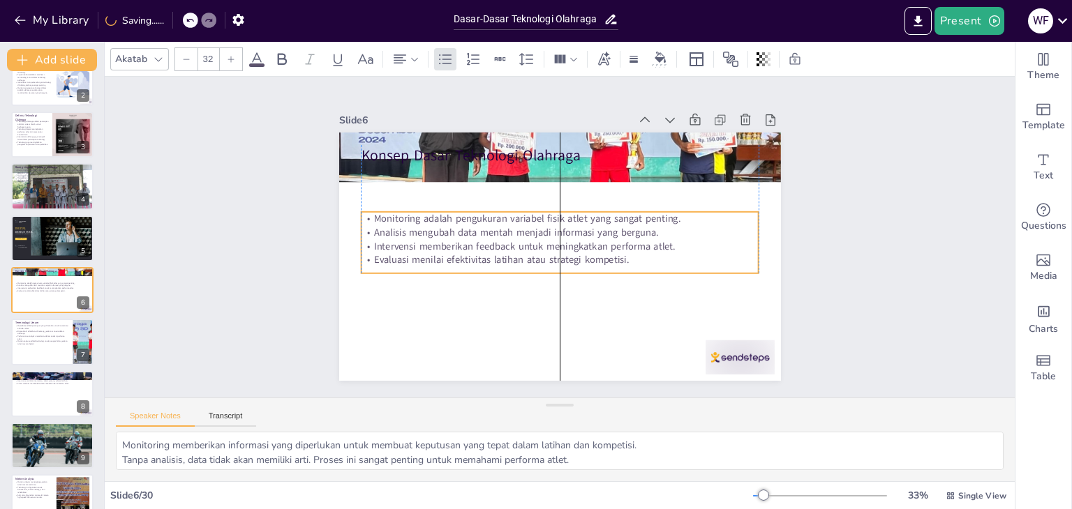
drag, startPoint x: 479, startPoint y: 180, endPoint x: 479, endPoint y: 227, distance: 46.8
click at [479, 227] on p "Analisis mengubah data mentah menjadi informasi yang berguna." at bounding box center [560, 232] width 398 height 14
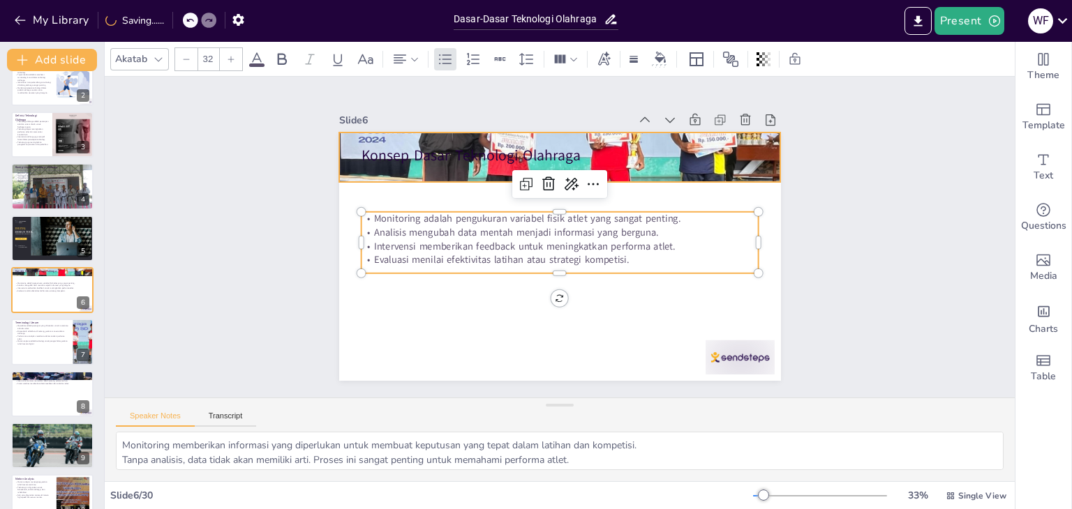
click at [456, 162] on div at bounding box center [560, 157] width 442 height 248
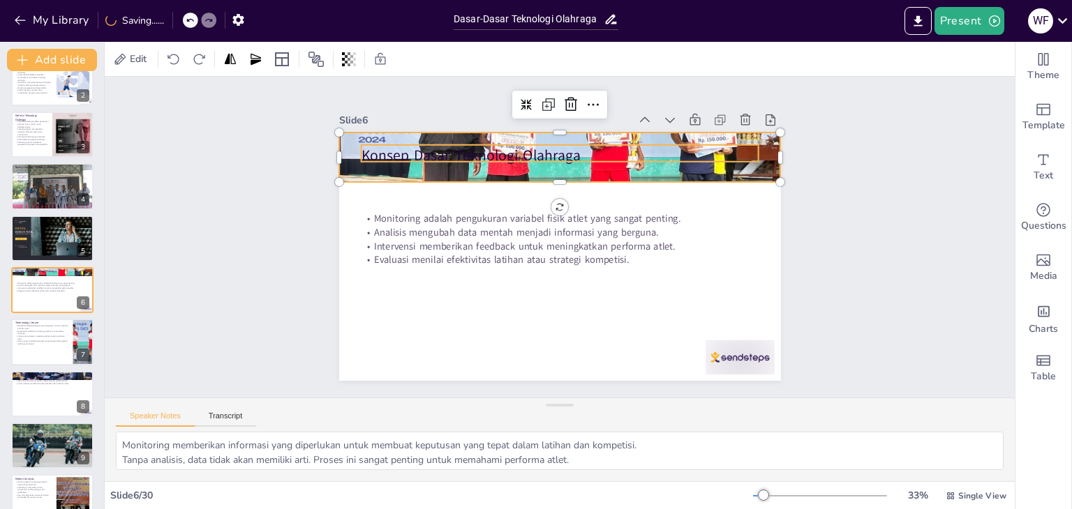
click at [456, 149] on p "Konsep Dasar Teknologi Olahraga" at bounding box center [560, 155] width 398 height 21
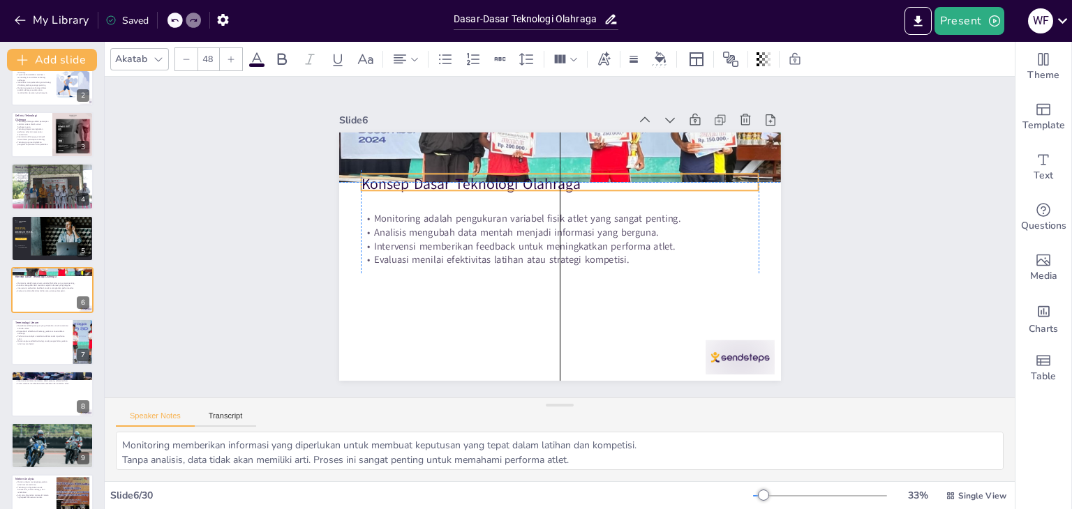
drag, startPoint x: 456, startPoint y: 149, endPoint x: 458, endPoint y: 174, distance: 25.2
click at [458, 174] on p "Konsep Dasar Teknologi Olahraga" at bounding box center [560, 184] width 398 height 21
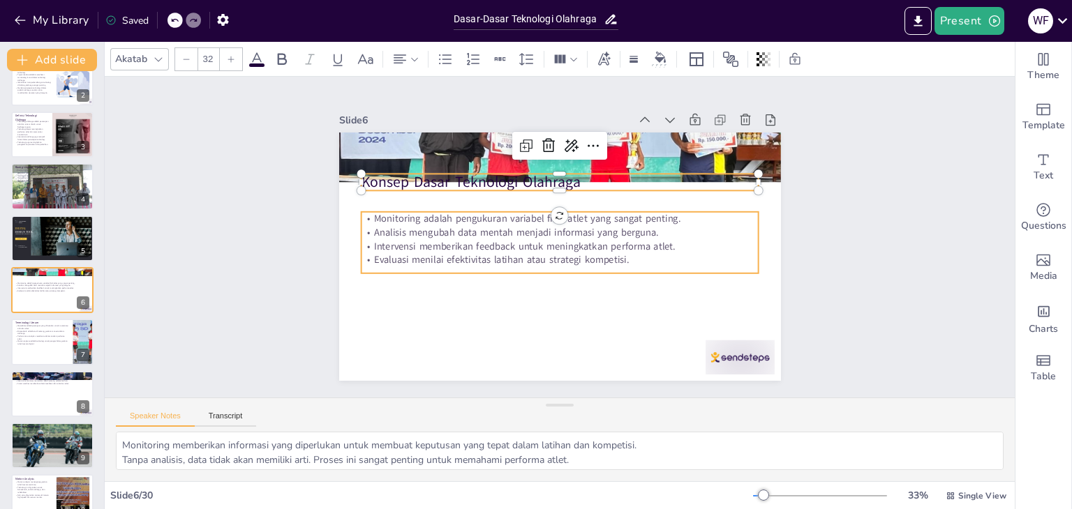
click at [407, 243] on p "Intervensi memberikan feedback untuk meningkatkan performa atlet." at bounding box center [560, 246] width 398 height 14
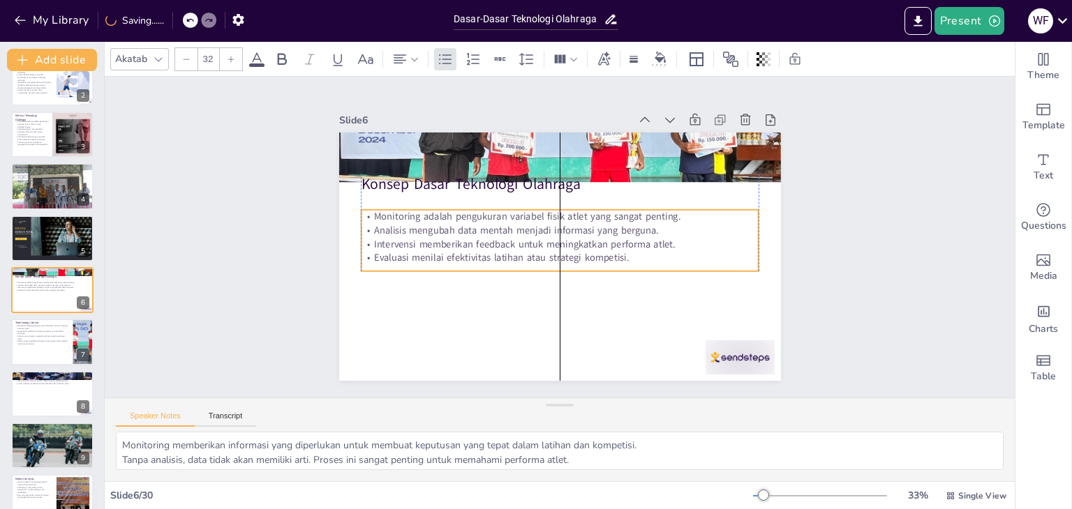
click at [499, 230] on p "Analisis mengubah data mentah menjadi informasi yang berguna." at bounding box center [560, 230] width 398 height 14
click at [547, 271] on div "Monitoring adalah pengukuran variabel fisik atlet yang sangat penting. Analisis…" at bounding box center [559, 244] width 402 height 103
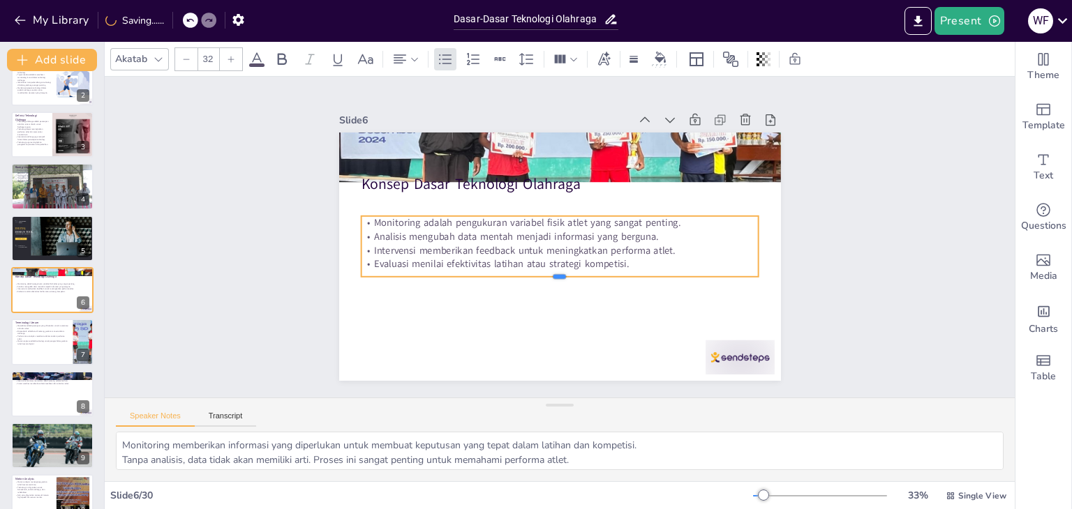
click at [546, 277] on div at bounding box center [560, 282] width 398 height 11
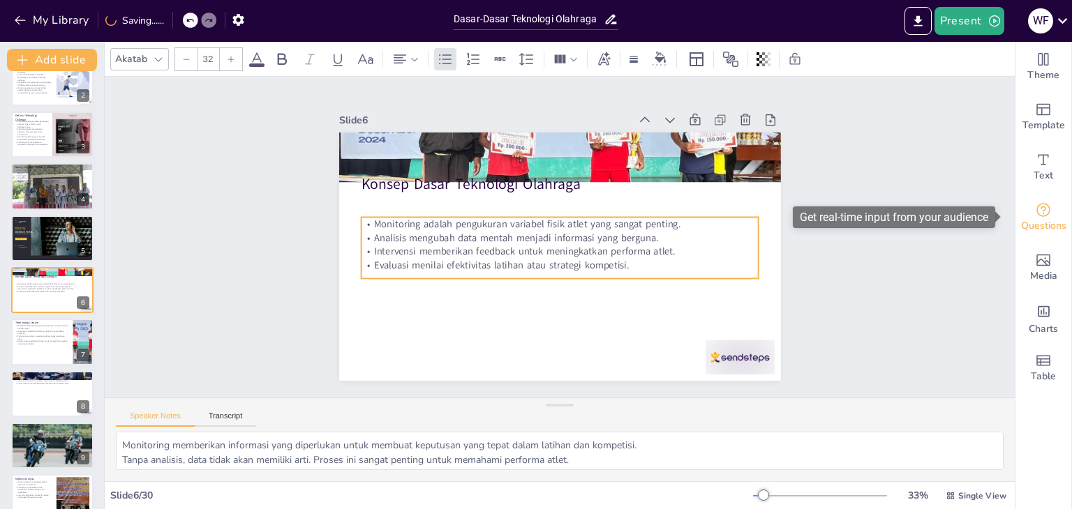
click at [1038, 203] on icon "Get real-time input from your audience" at bounding box center [1043, 210] width 17 height 17
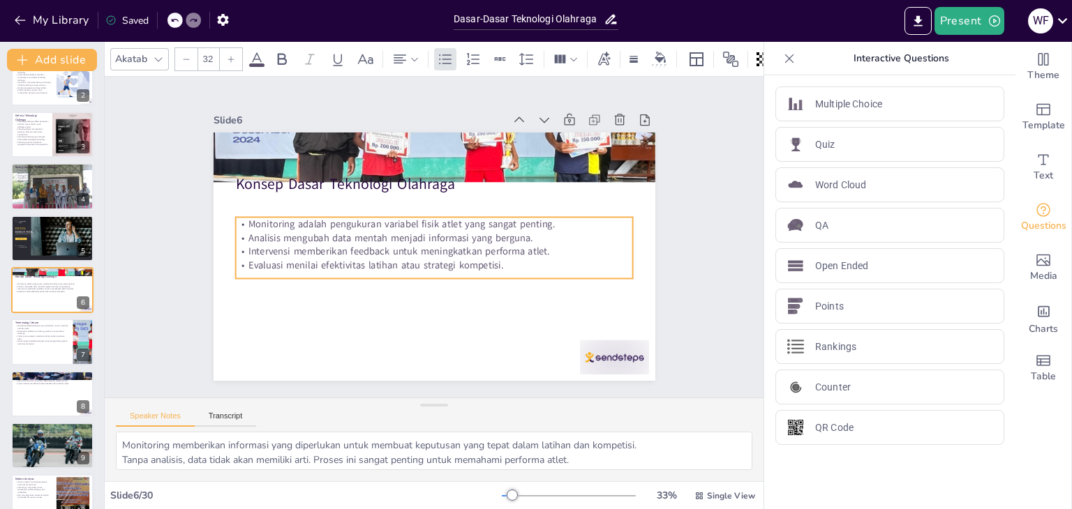
click at [782, 63] on icon at bounding box center [789, 59] width 14 height 14
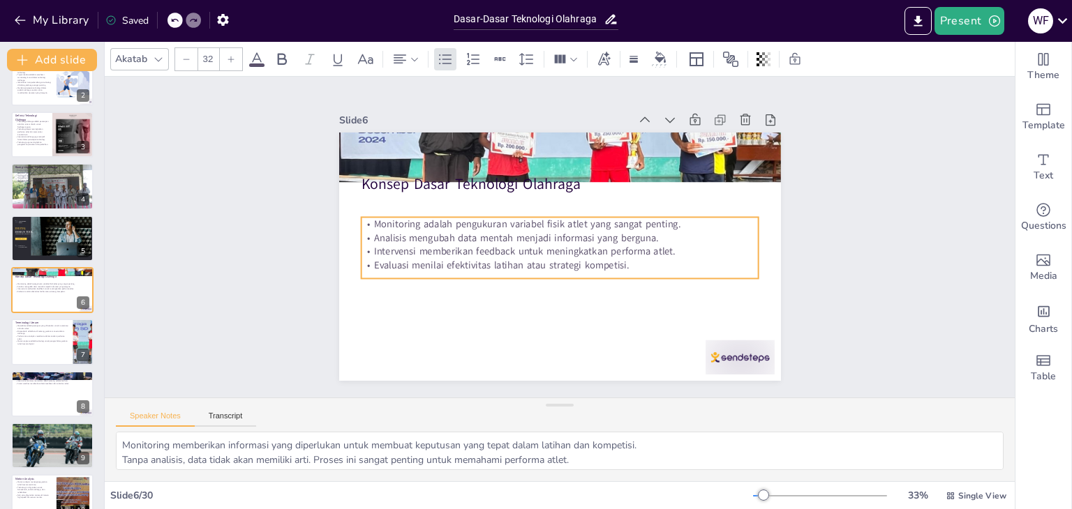
click at [234, 58] on icon at bounding box center [231, 59] width 8 height 8
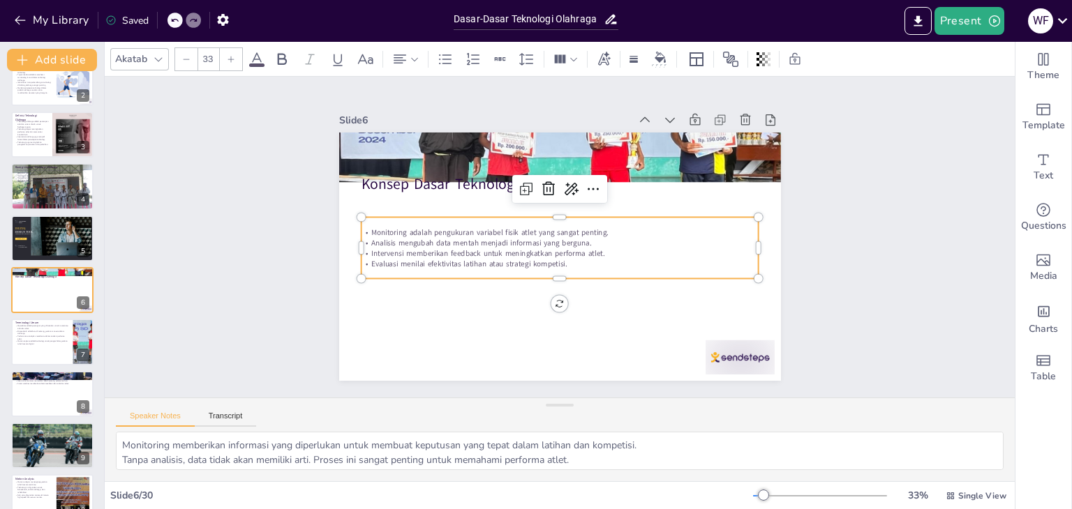
click at [228, 57] on icon at bounding box center [231, 59] width 8 height 8
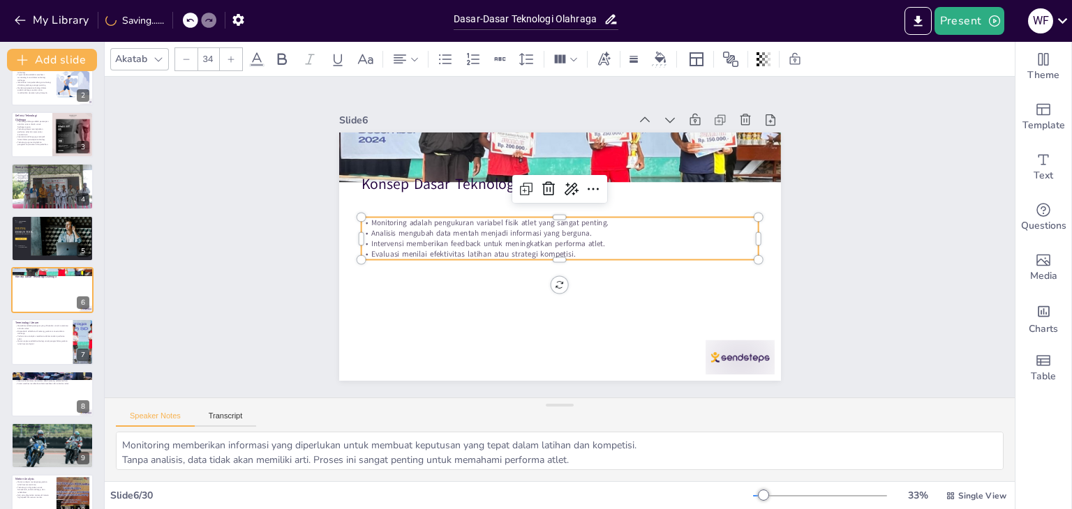
click at [188, 21] on icon at bounding box center [189, 20] width 7 height 3
click at [188, 20] on icon at bounding box center [189, 20] width 7 height 3
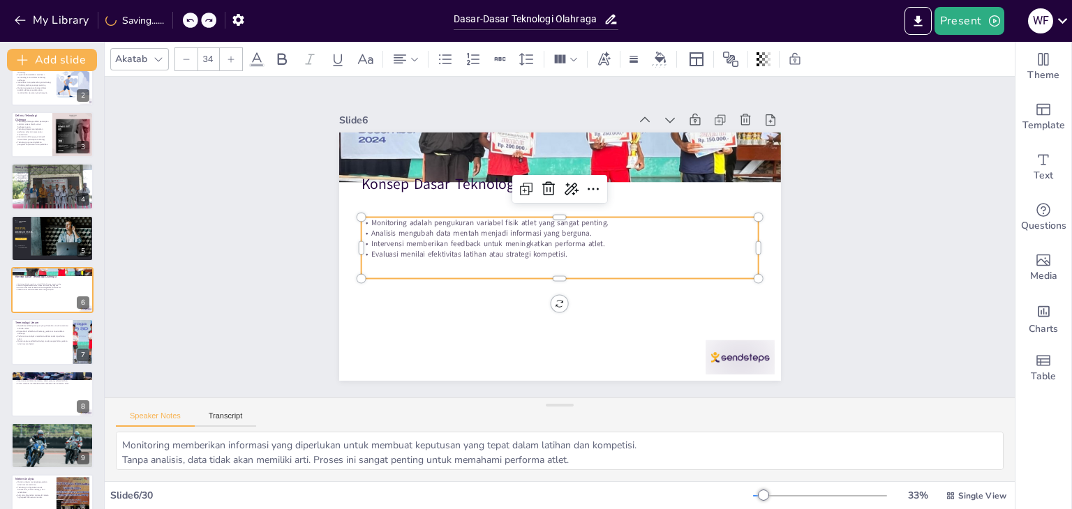
click at [190, 18] on icon at bounding box center [190, 20] width 8 height 8
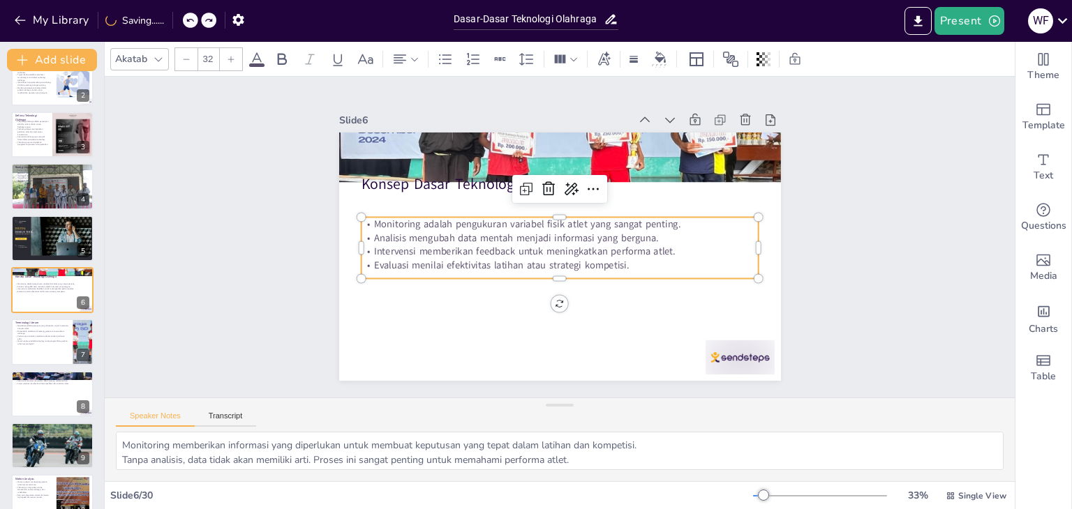
click at [190, 18] on icon at bounding box center [190, 20] width 8 height 8
click at [188, 18] on icon at bounding box center [190, 20] width 8 height 8
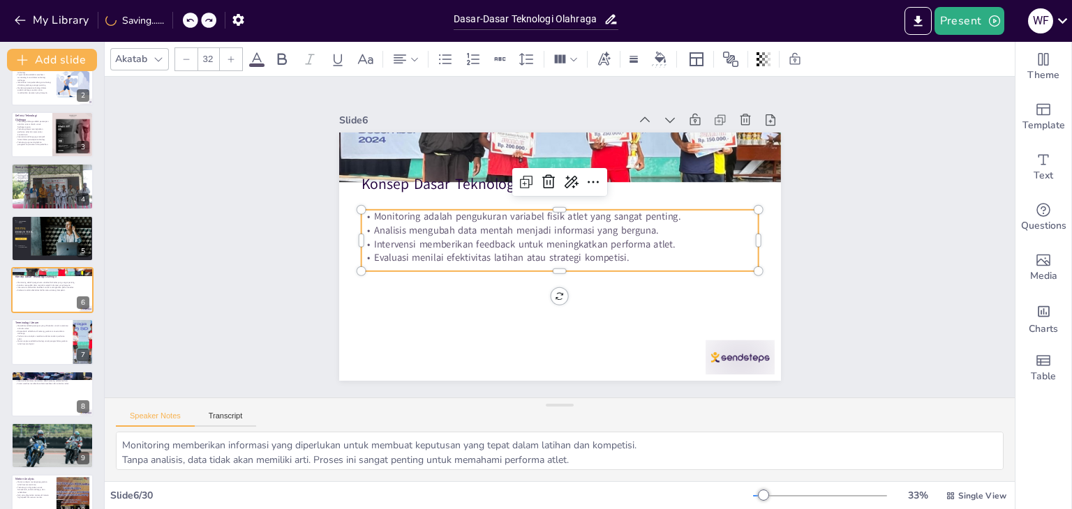
click at [188, 18] on icon at bounding box center [190, 20] width 8 height 8
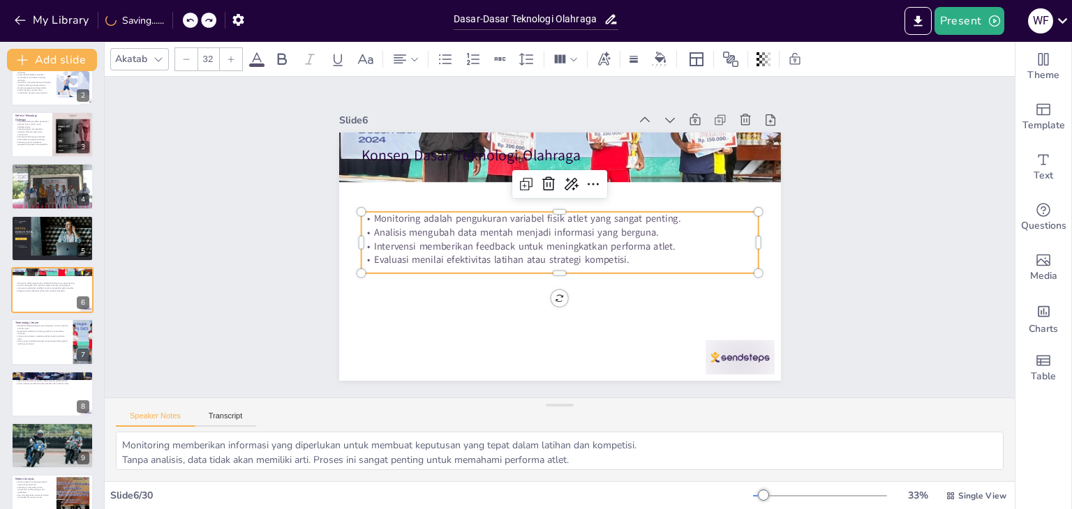
click at [188, 18] on icon at bounding box center [190, 20] width 8 height 8
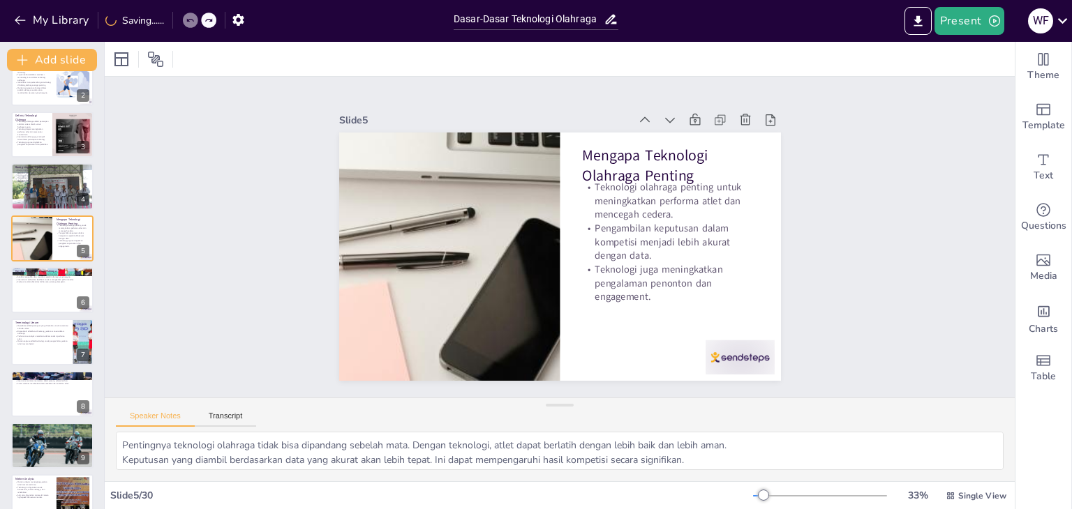
click at [188, 18] on icon at bounding box center [190, 20] width 8 height 8
click at [728, 355] on div at bounding box center [726, 376] width 73 height 42
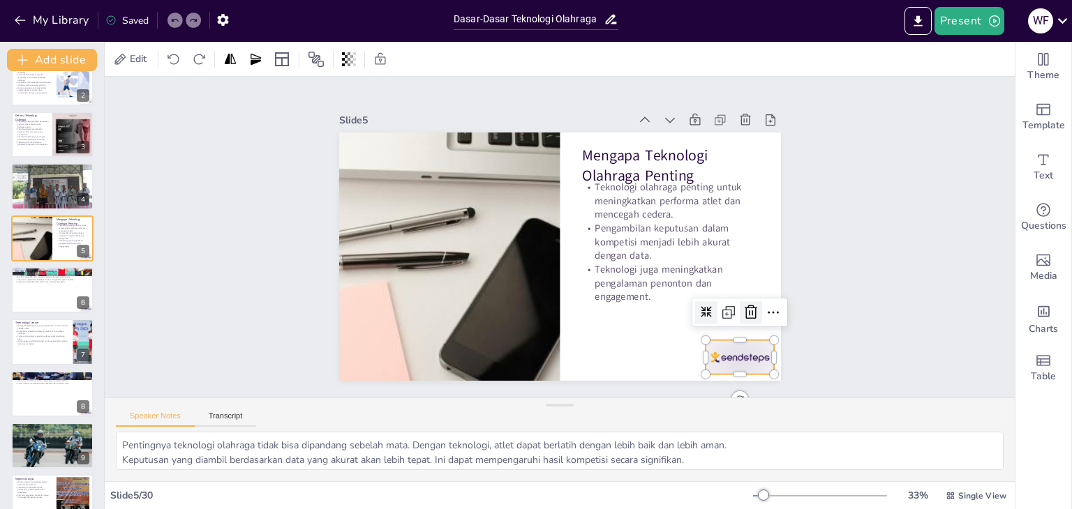
click at [740, 322] on icon at bounding box center [742, 331] width 18 height 18
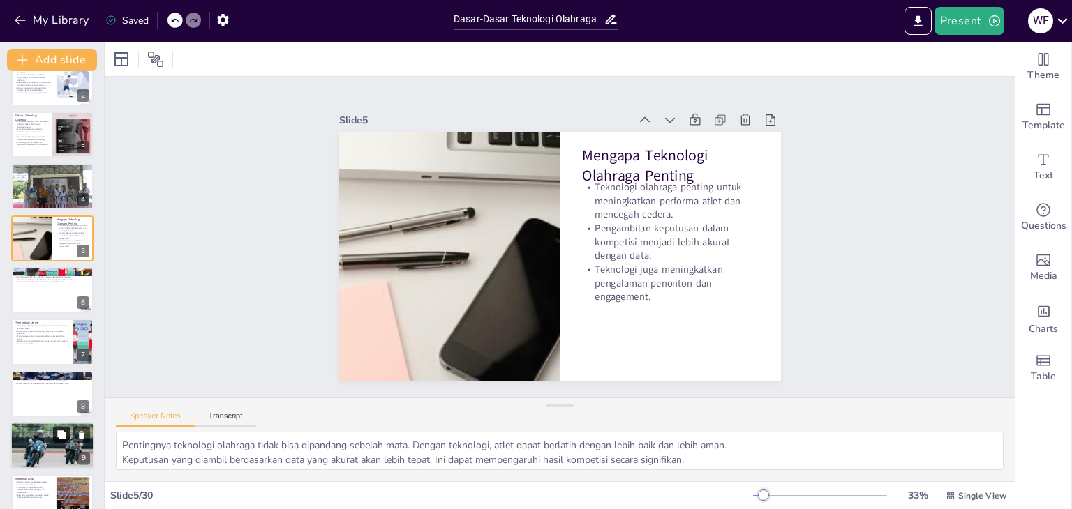
click at [70, 435] on button at bounding box center [61, 434] width 17 height 17
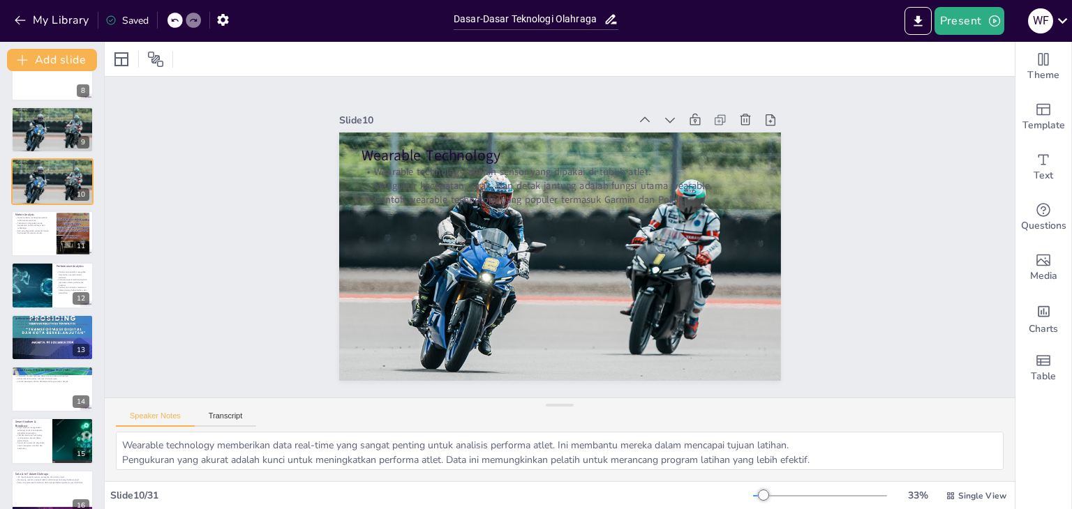
scroll to position [394, 0]
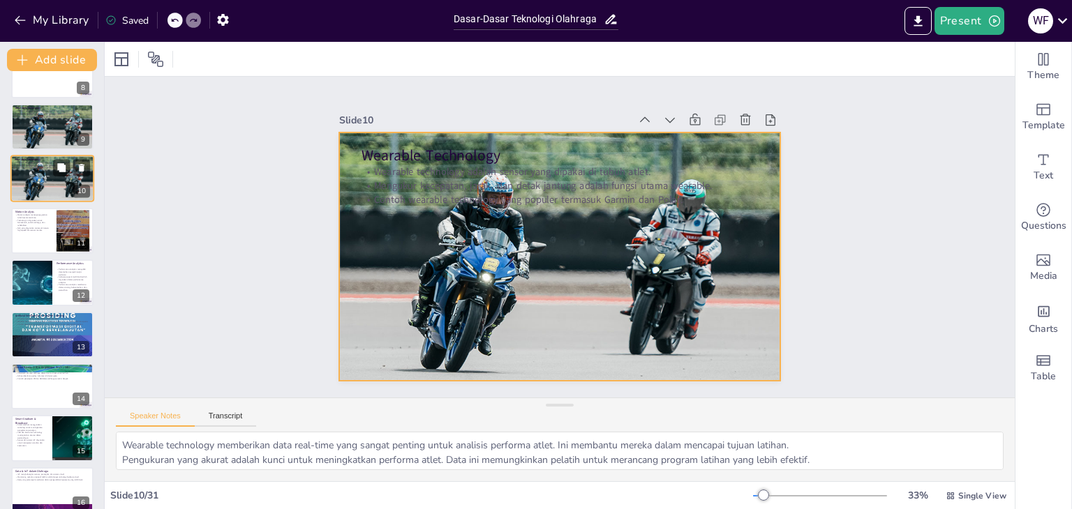
click at [47, 174] on div at bounding box center [52, 179] width 84 height 56
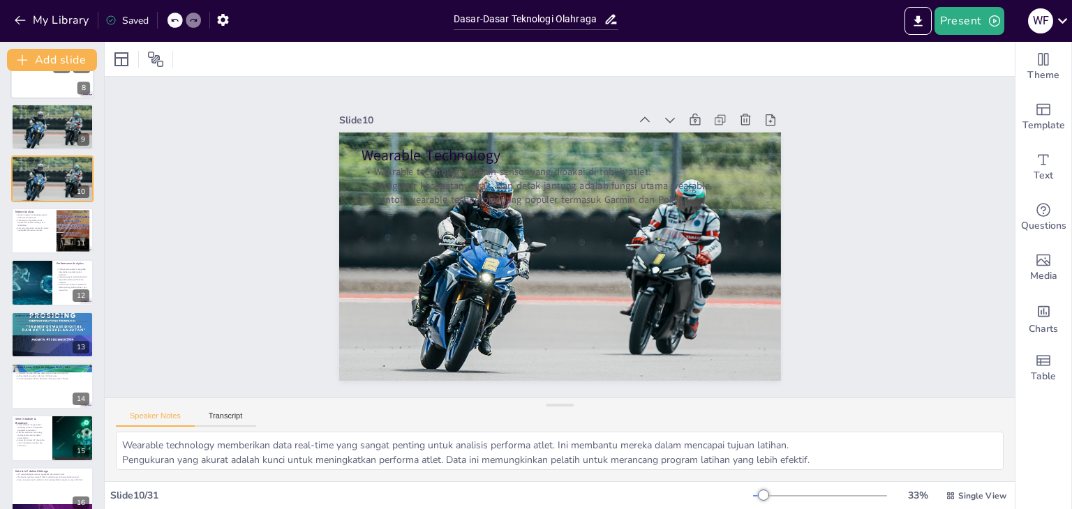
scroll to position [282, 0]
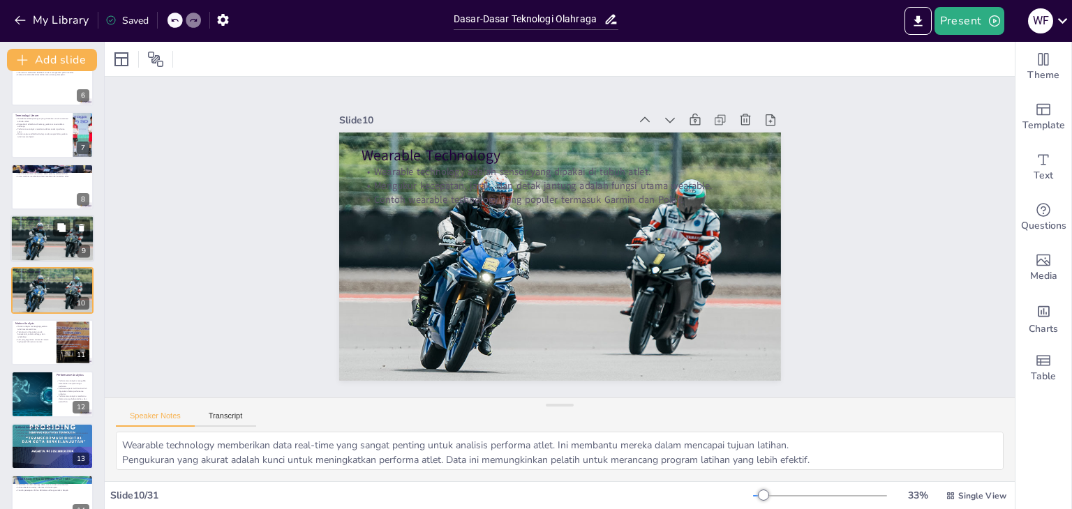
click at [56, 244] on div at bounding box center [52, 239] width 84 height 56
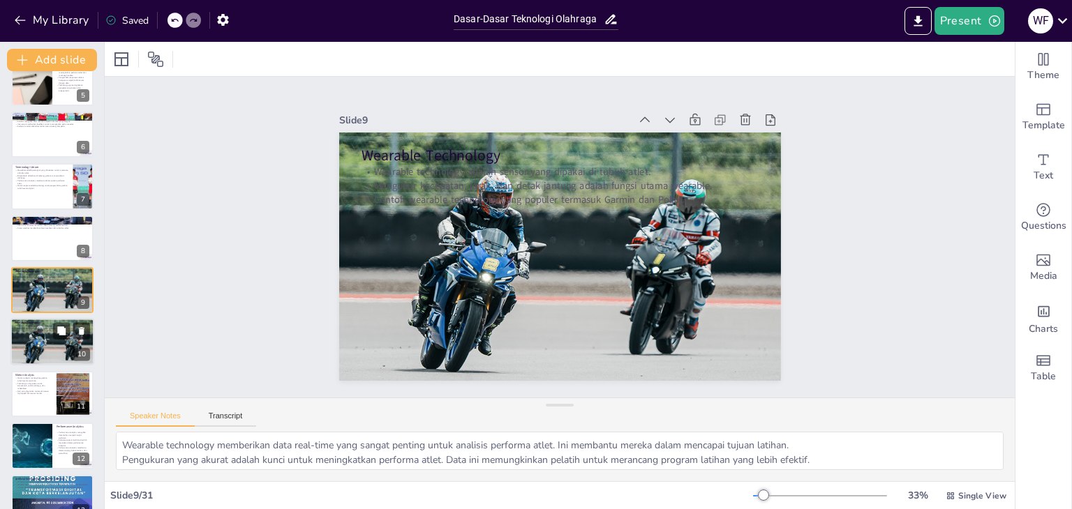
click at [45, 347] on div at bounding box center [52, 343] width 84 height 56
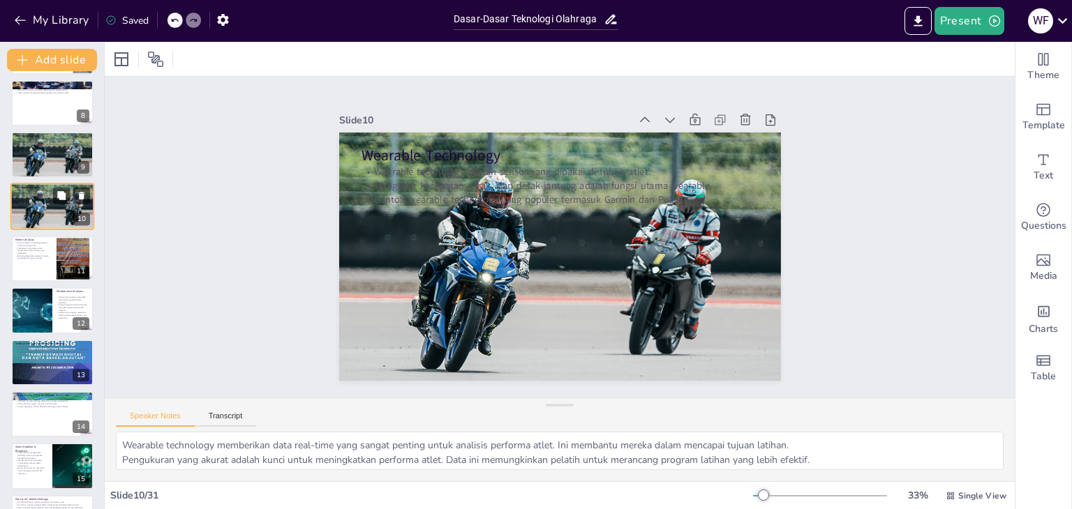
scroll to position [394, 0]
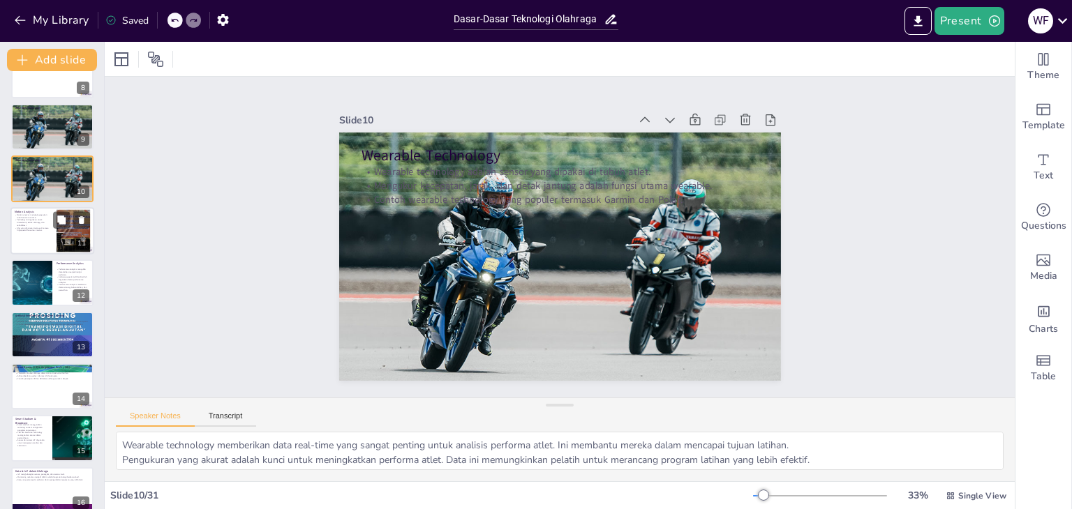
click at [32, 221] on p "Teknologi ini digunakan untuk biomekanik, teknik olahraga, dan rehabilitasi." at bounding box center [34, 222] width 38 height 8
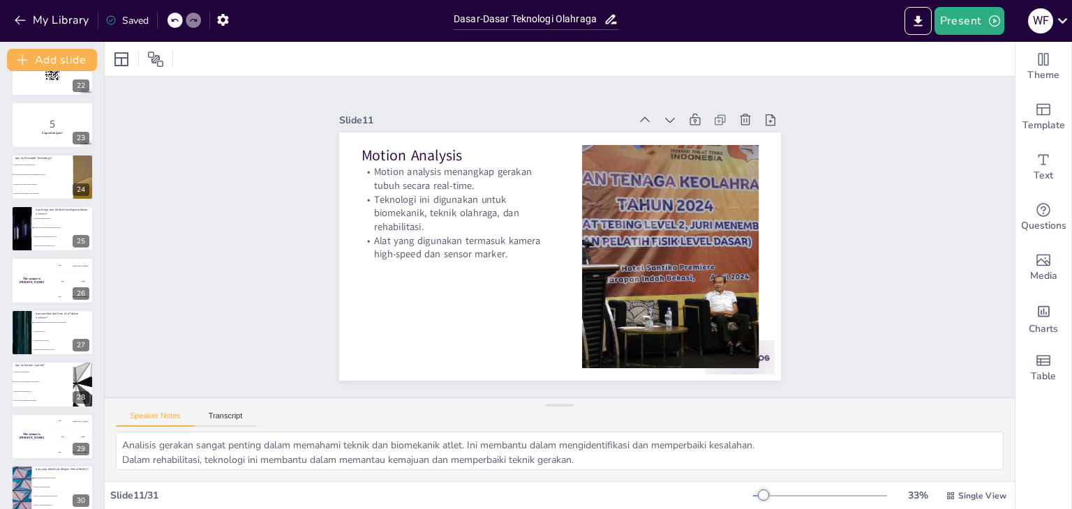
scroll to position [1187, 0]
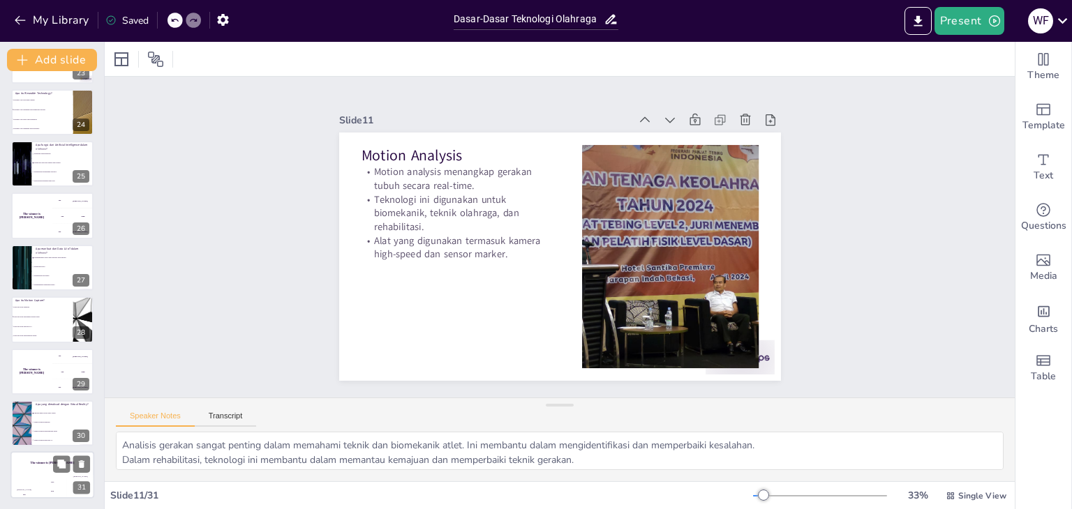
click at [27, 476] on div "Hasan 100" at bounding box center [24, 488] width 28 height 24
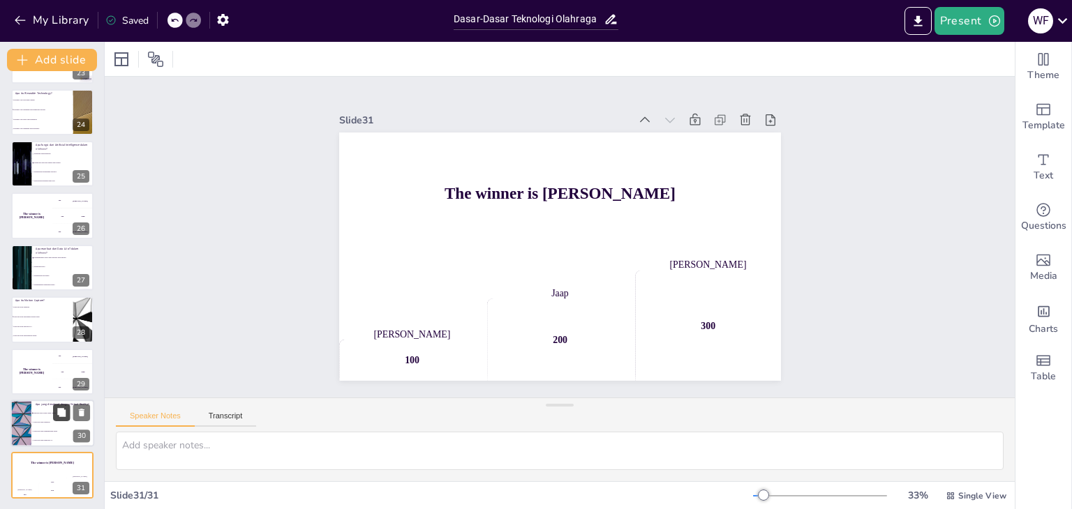
click at [58, 410] on icon at bounding box center [61, 412] width 8 height 8
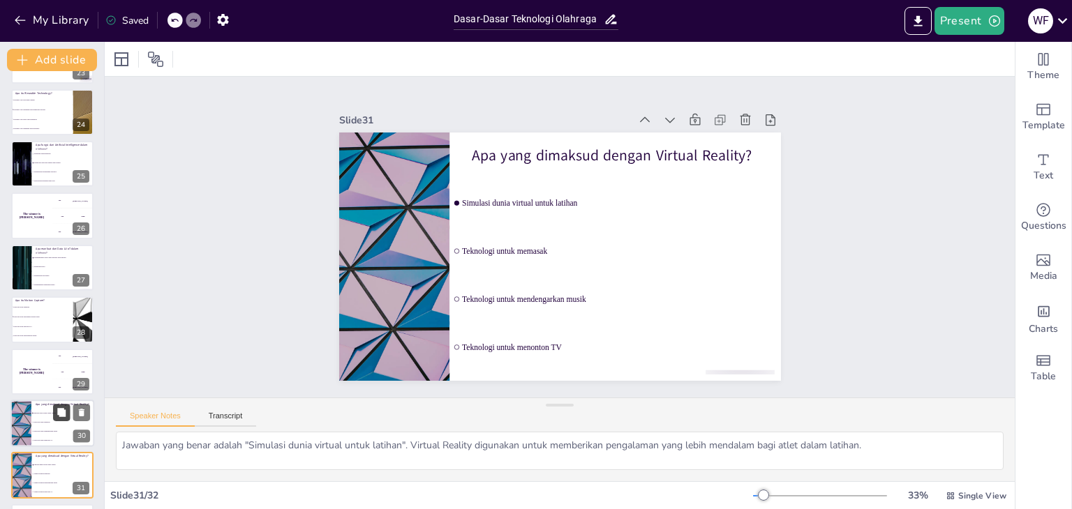
scroll to position [1239, 0]
